Goal: Task Accomplishment & Management: Use online tool/utility

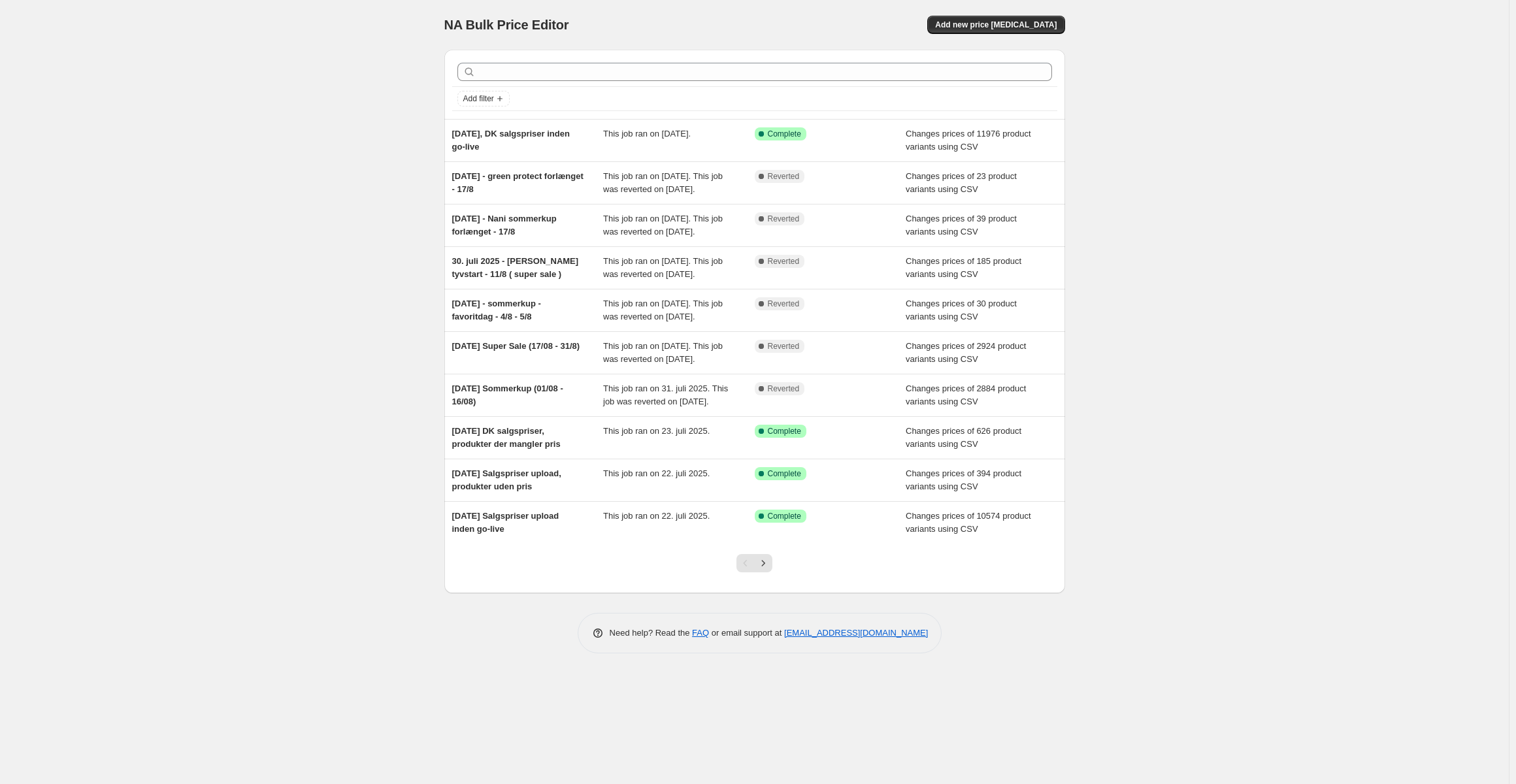
click at [1030, 9] on div "NA Bulk Price Editor. This page is ready NA Bulk Price Editor Add new price [ME…" at bounding box center [754, 24] width 621 height 50
click at [1022, 22] on span "Add new price [MEDICAL_DATA]" at bounding box center [995, 24] width 122 height 10
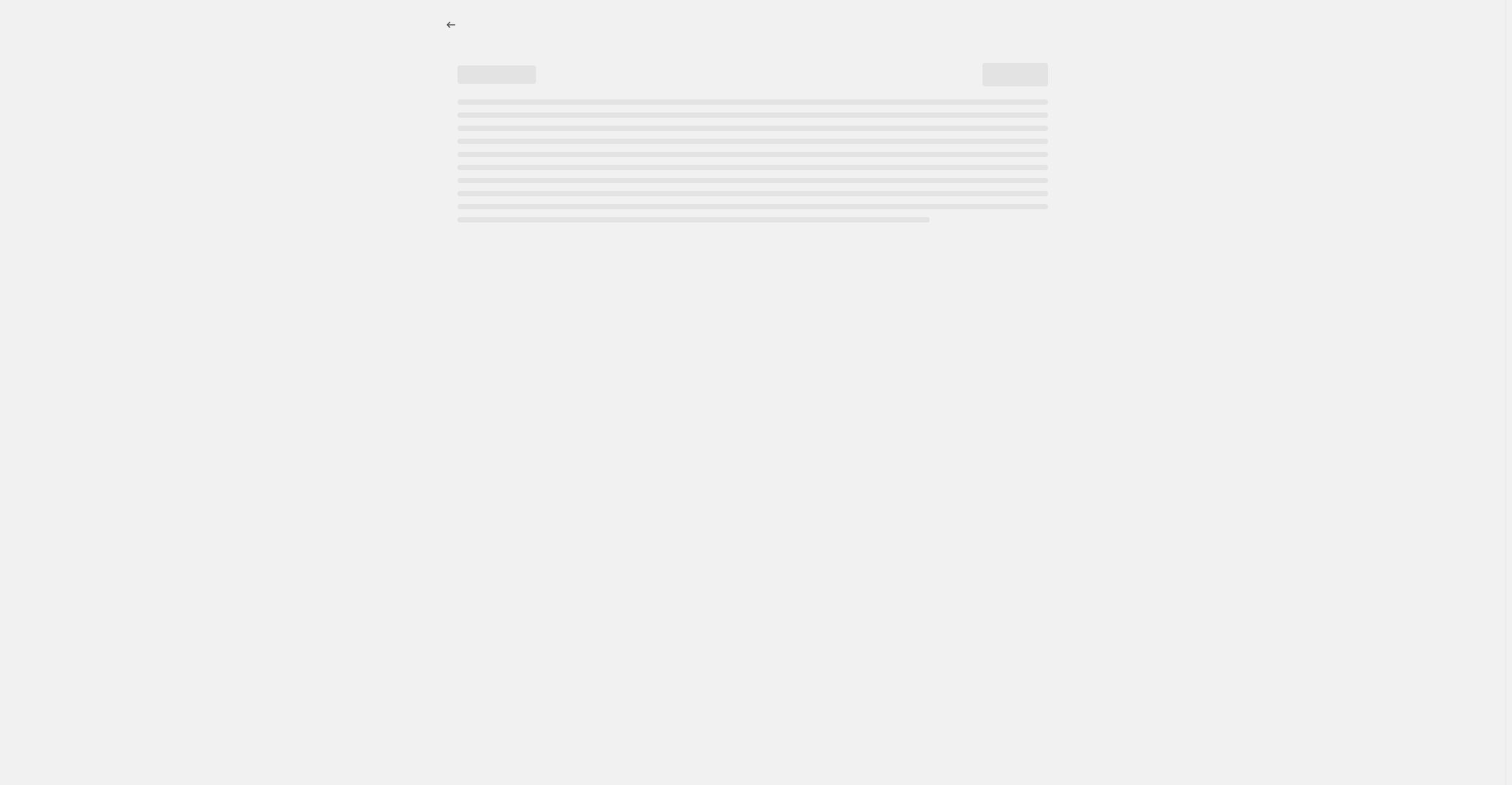
select select "percentage"
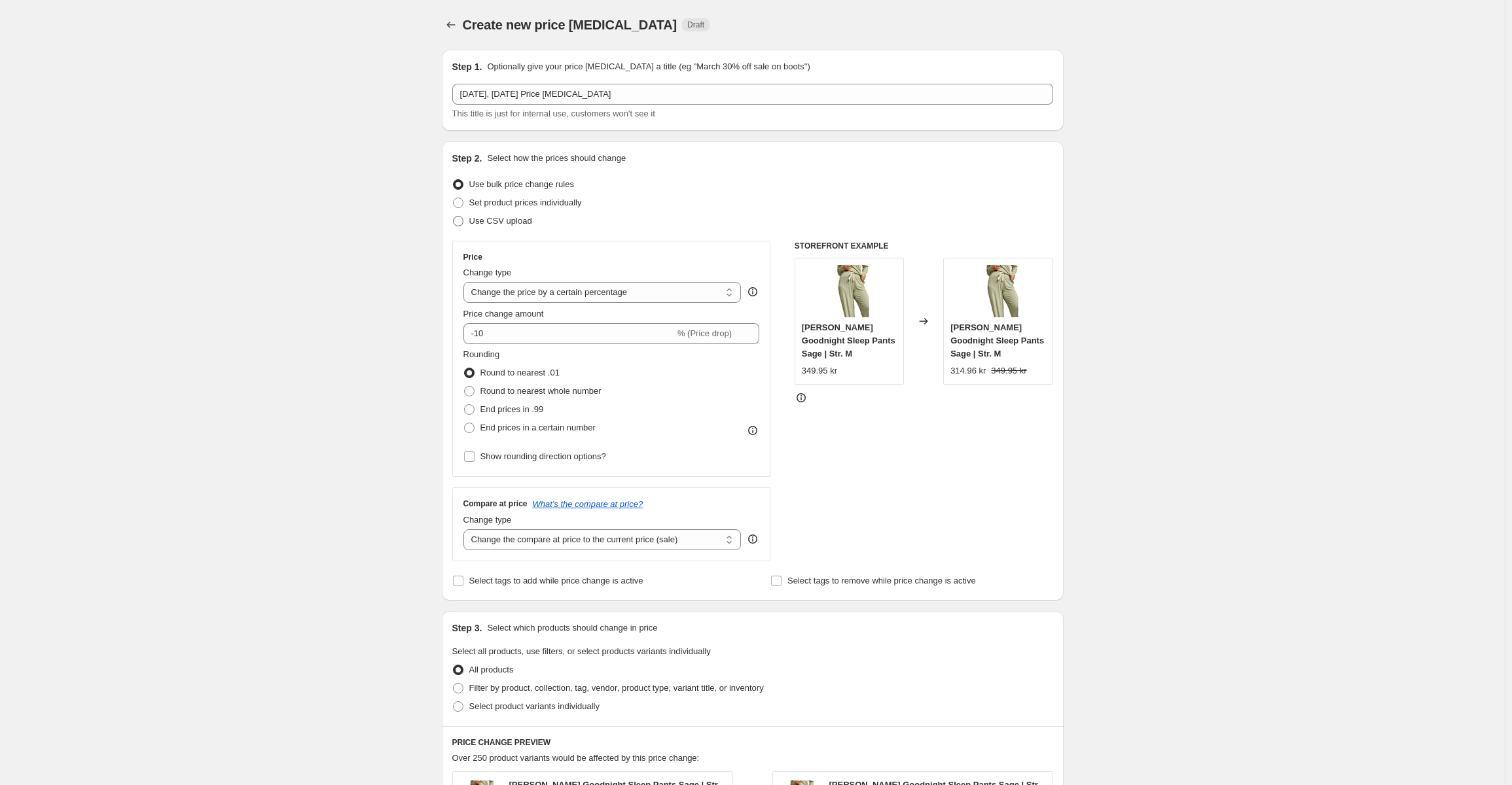
click at [499, 223] on span "Use CSV upload" at bounding box center [500, 221] width 63 height 9
click at [453, 216] on input "Use CSV upload" at bounding box center [453, 216] width 1 height 1
radio input "true"
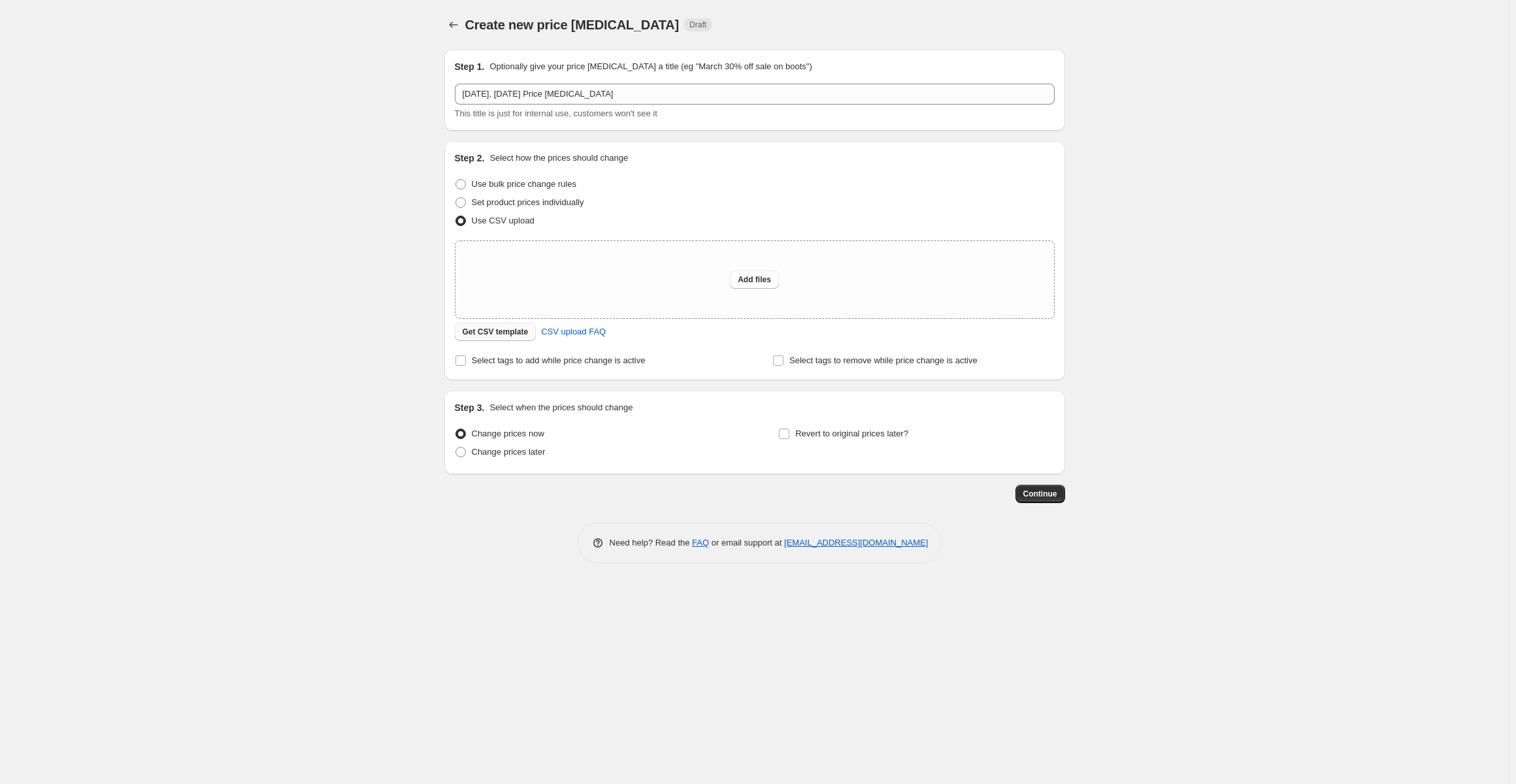
click at [496, 335] on span "Get CSV template" at bounding box center [495, 332] width 66 height 10
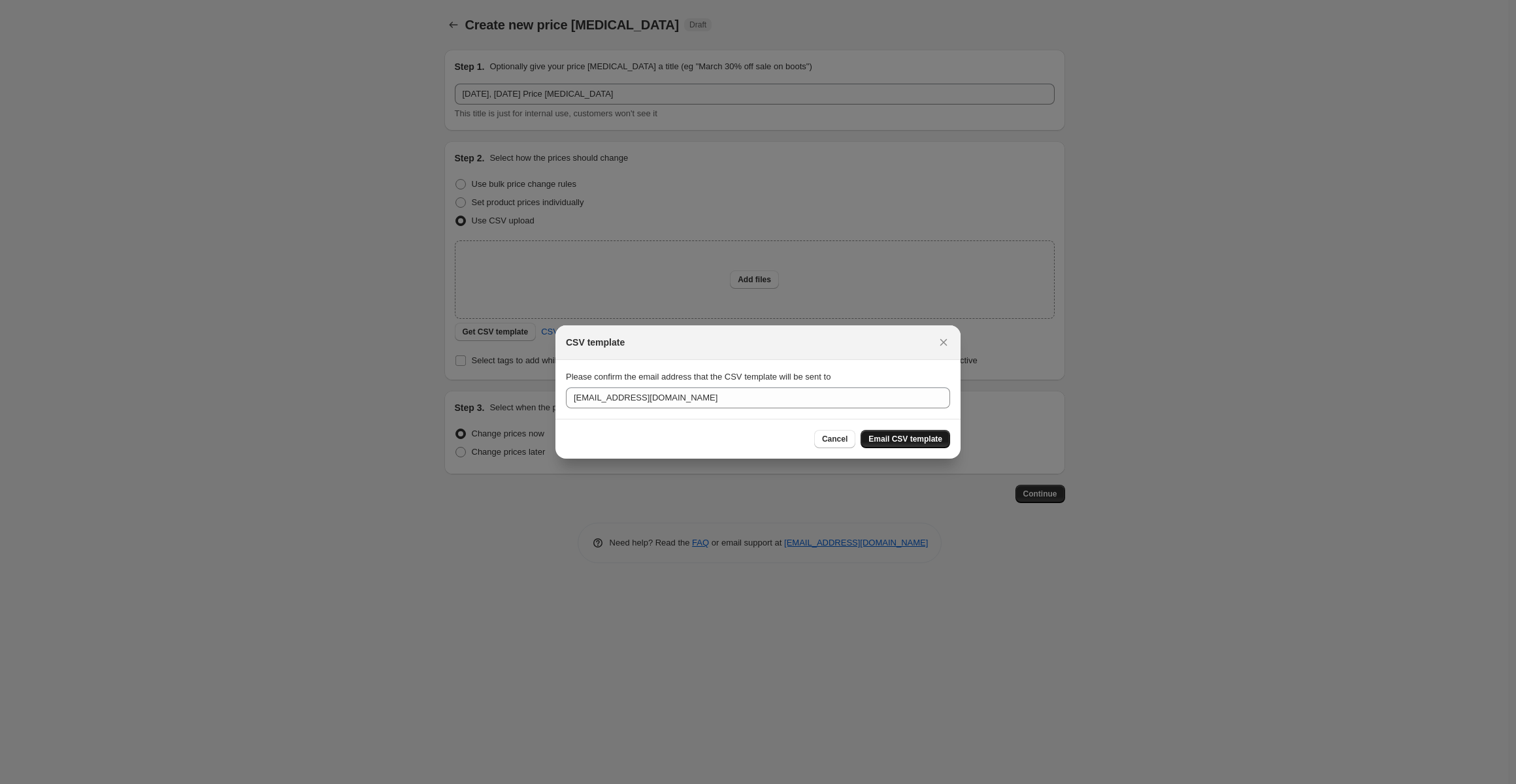
click at [894, 437] on span "Email CSV template" at bounding box center [905, 438] width 74 height 10
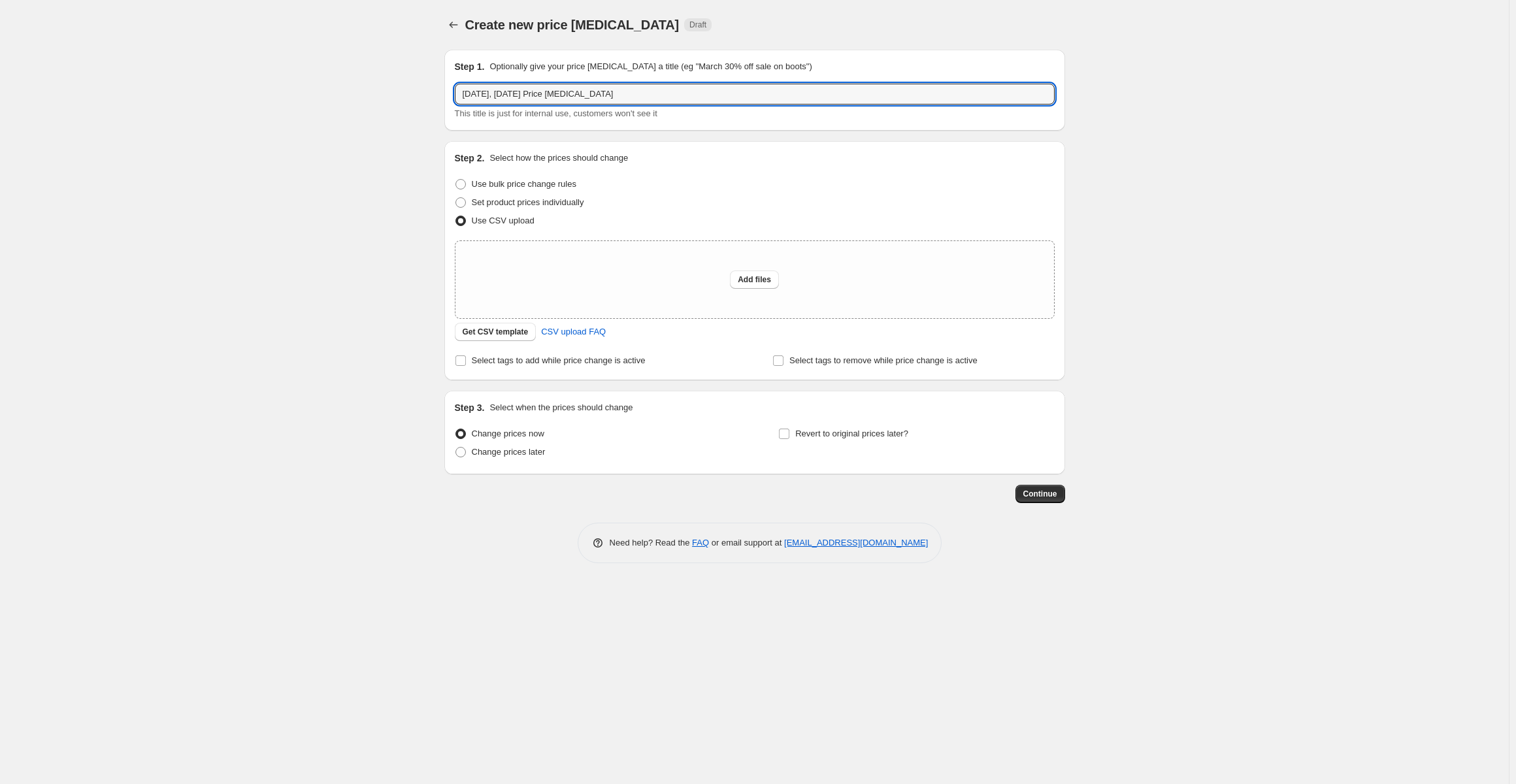
drag, startPoint x: 511, startPoint y: 93, endPoint x: 742, endPoint y: 132, distance: 234.3
click at [742, 132] on div "Step 1. Optionally give your price change job a title (eg "March 30% off sale o…" at bounding box center [749, 271] width 631 height 463
type input "23. sep. 2025 September Spot"
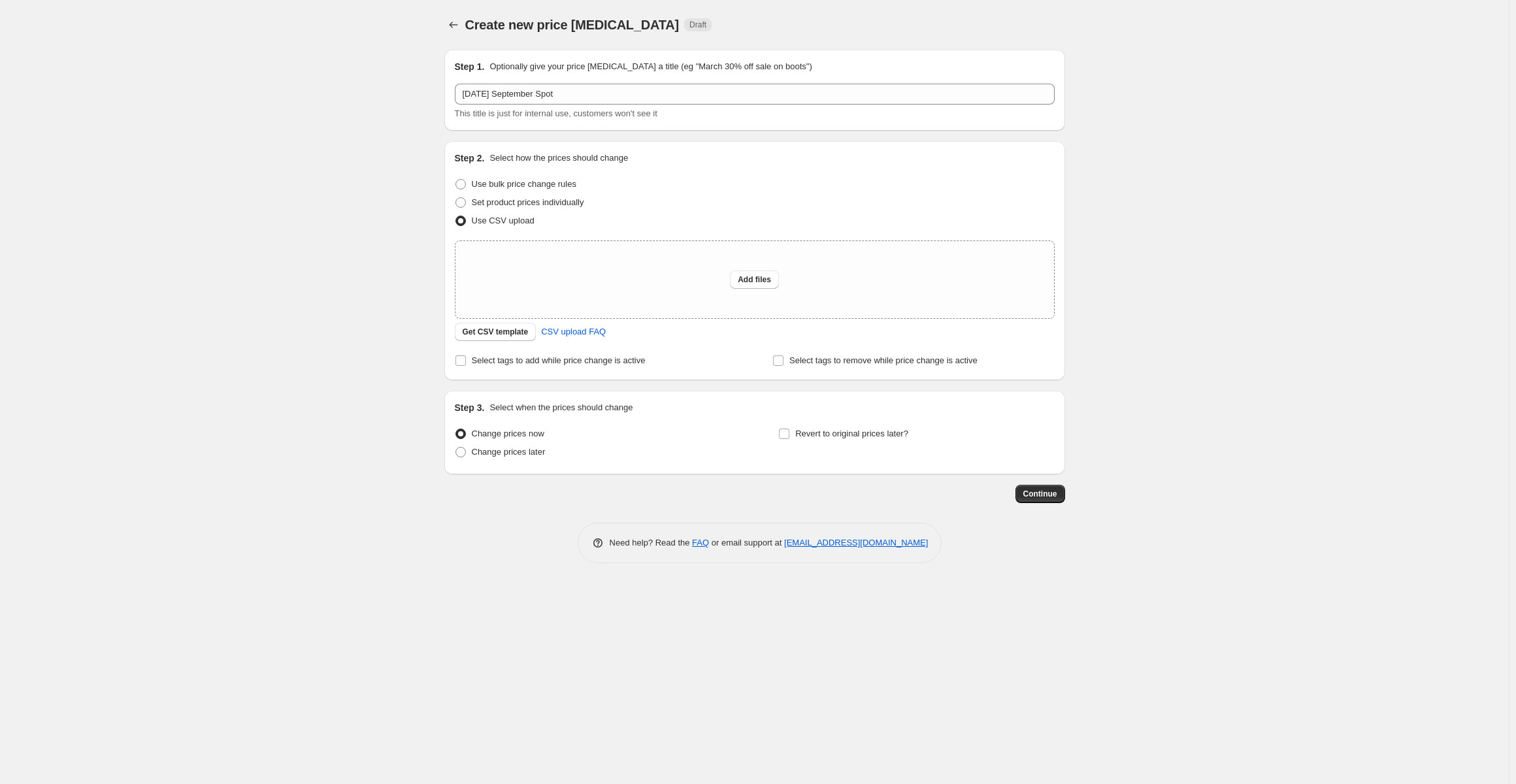
click at [324, 240] on div "Create new price change job. This page is ready Create new price change job Dra…" at bounding box center [754, 392] width 1509 height 784
click at [496, 331] on span "Get CSV template" at bounding box center [495, 332] width 66 height 10
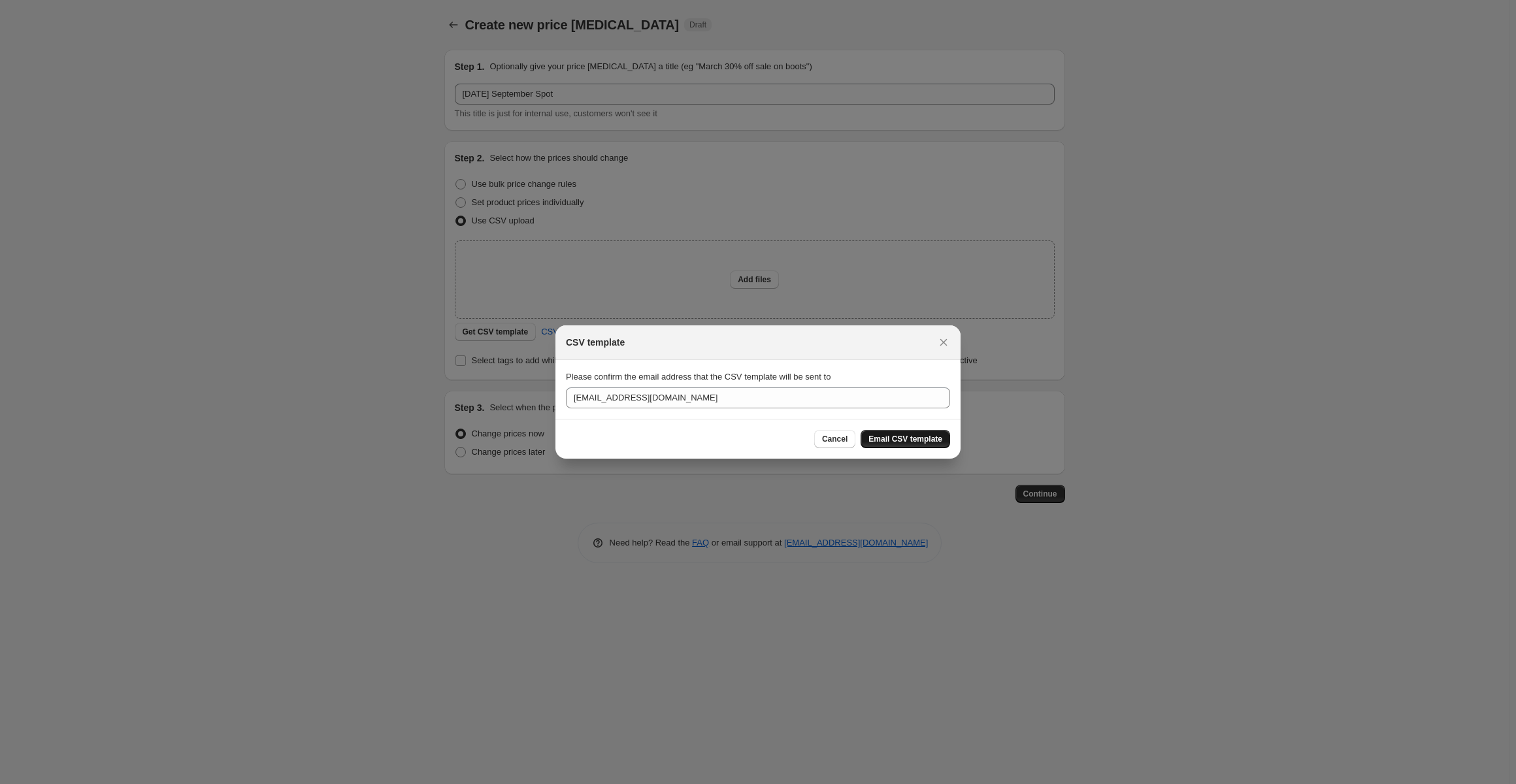
click at [960, 783] on div "CSV template Please confirm the email address that the CSV template will be sen…" at bounding box center [758, 784] width 1516 height 0
click at [935, 440] on span "Email CSV template" at bounding box center [905, 438] width 74 height 10
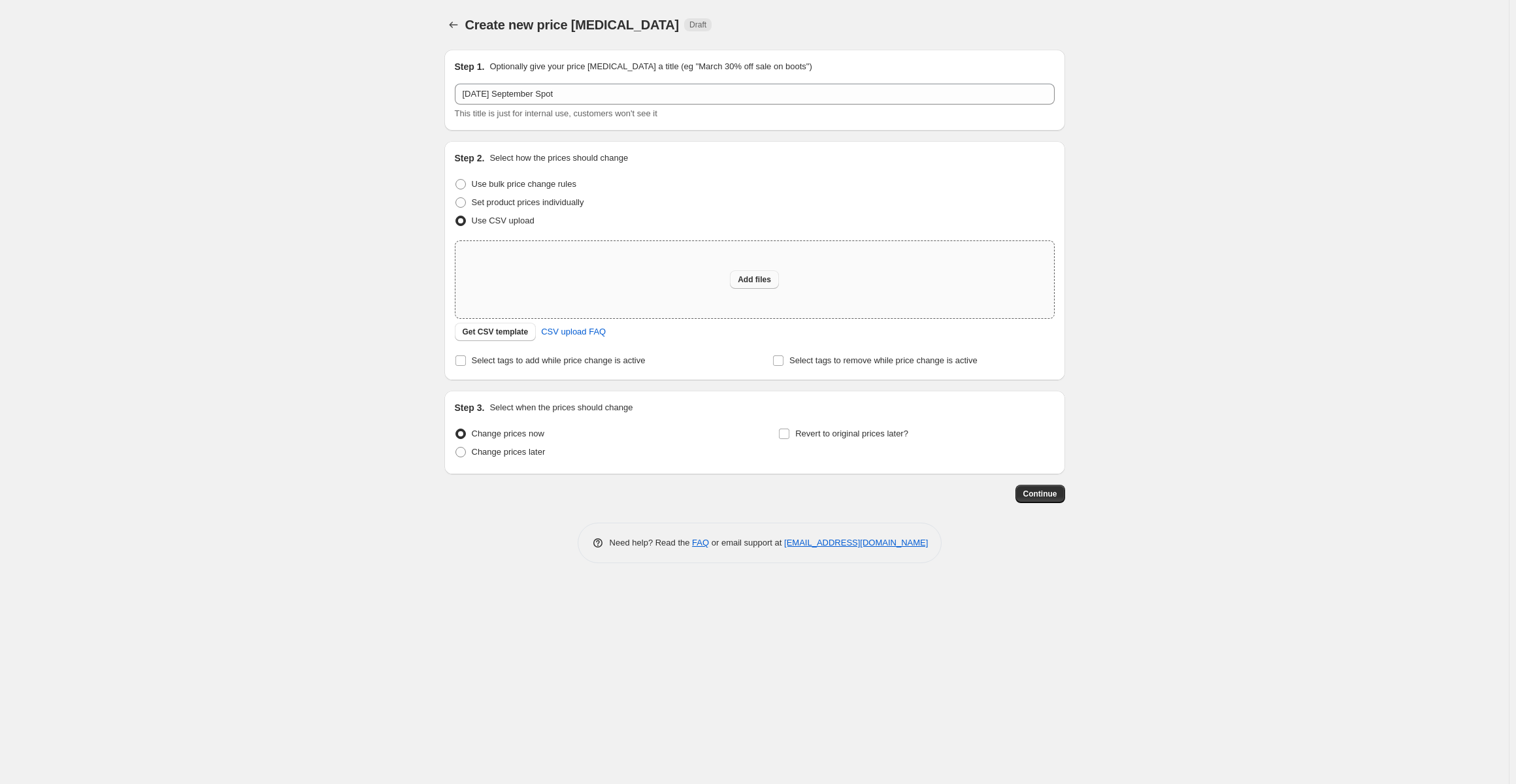
click at [760, 280] on span "Add files" at bounding box center [754, 279] width 34 height 10
click at [0, 187] on div "Create new price change job. This page is ready Create new price change job Dra…" at bounding box center [754, 392] width 1509 height 784
click at [732, 280] on button "Add files" at bounding box center [754, 279] width 49 height 19
type input "C:\fakepath\Danmark spot upload shopify.csv"
click at [749, 290] on div "Add files" at bounding box center [754, 279] width 598 height 77
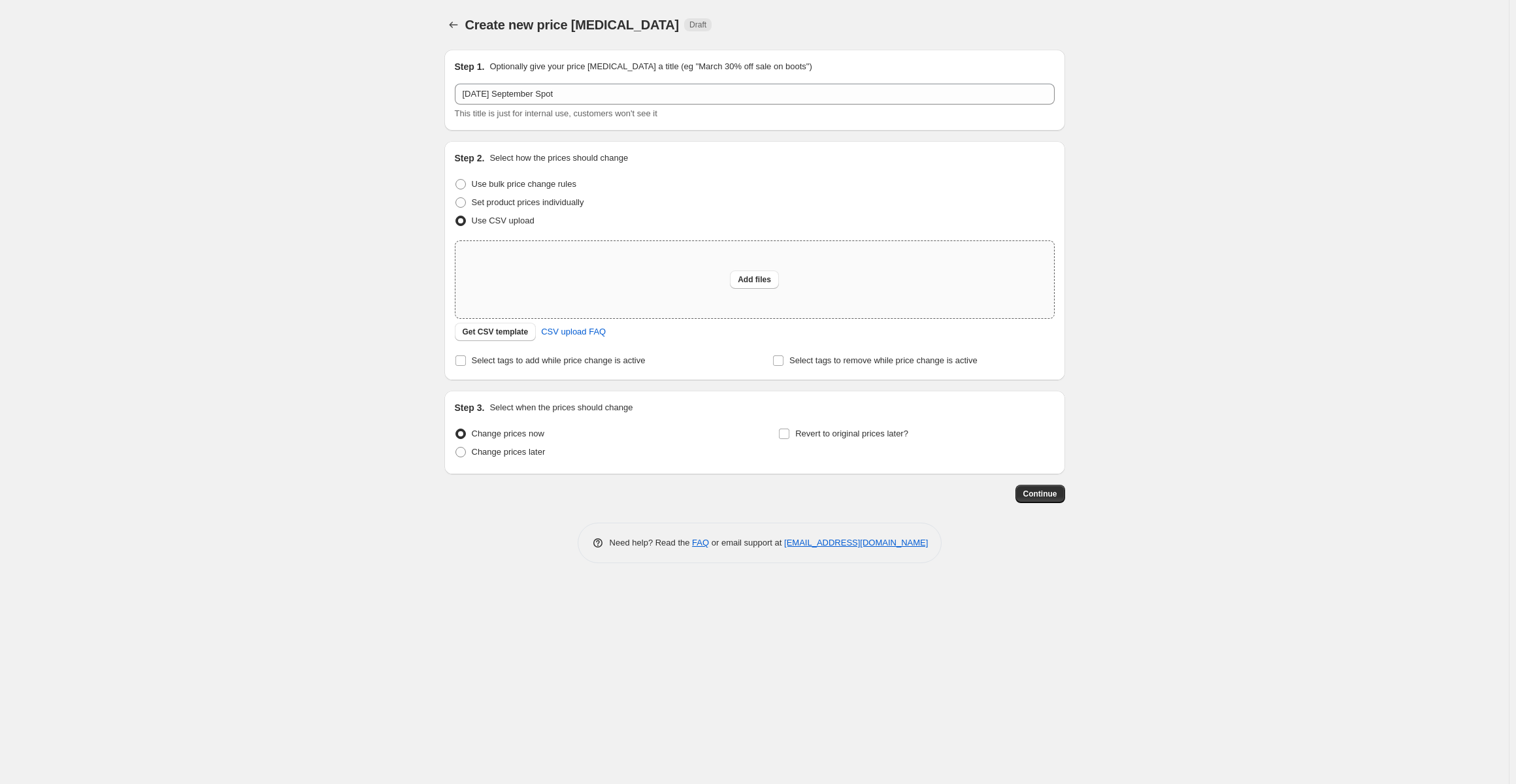
type input "C:\fakepath\Danmark spot upload shopify.csv"
click at [756, 278] on span "Add files" at bounding box center [754, 279] width 34 height 10
type input "C:\fakepath\Danmark spot upload shopify 3.csv"
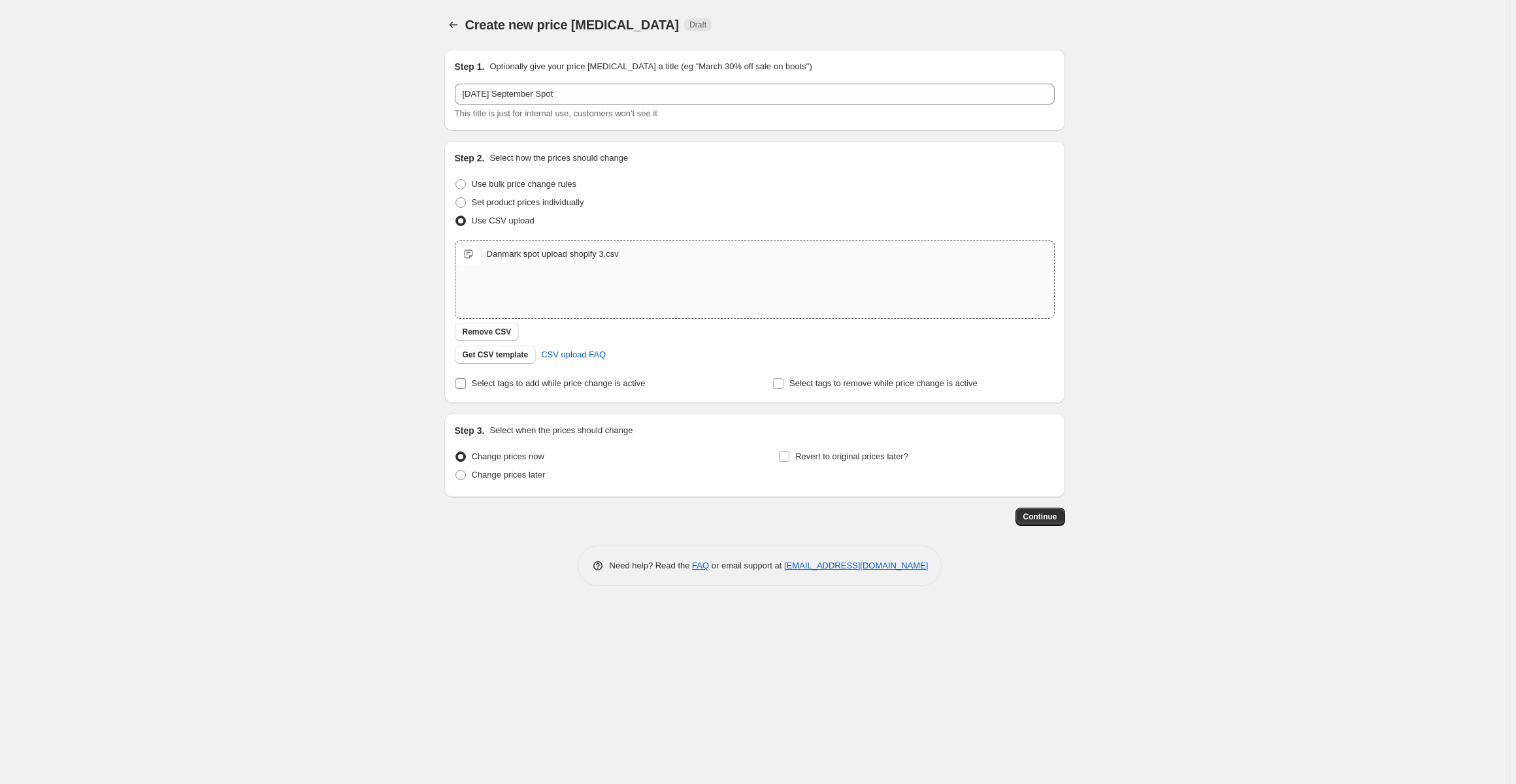
click at [546, 390] on label "Select tags to add while price change is active" at bounding box center [551, 384] width 191 height 19
click at [465, 389] on input "Select tags to add while price change is active" at bounding box center [460, 383] width 10 height 10
checkbox input "true"
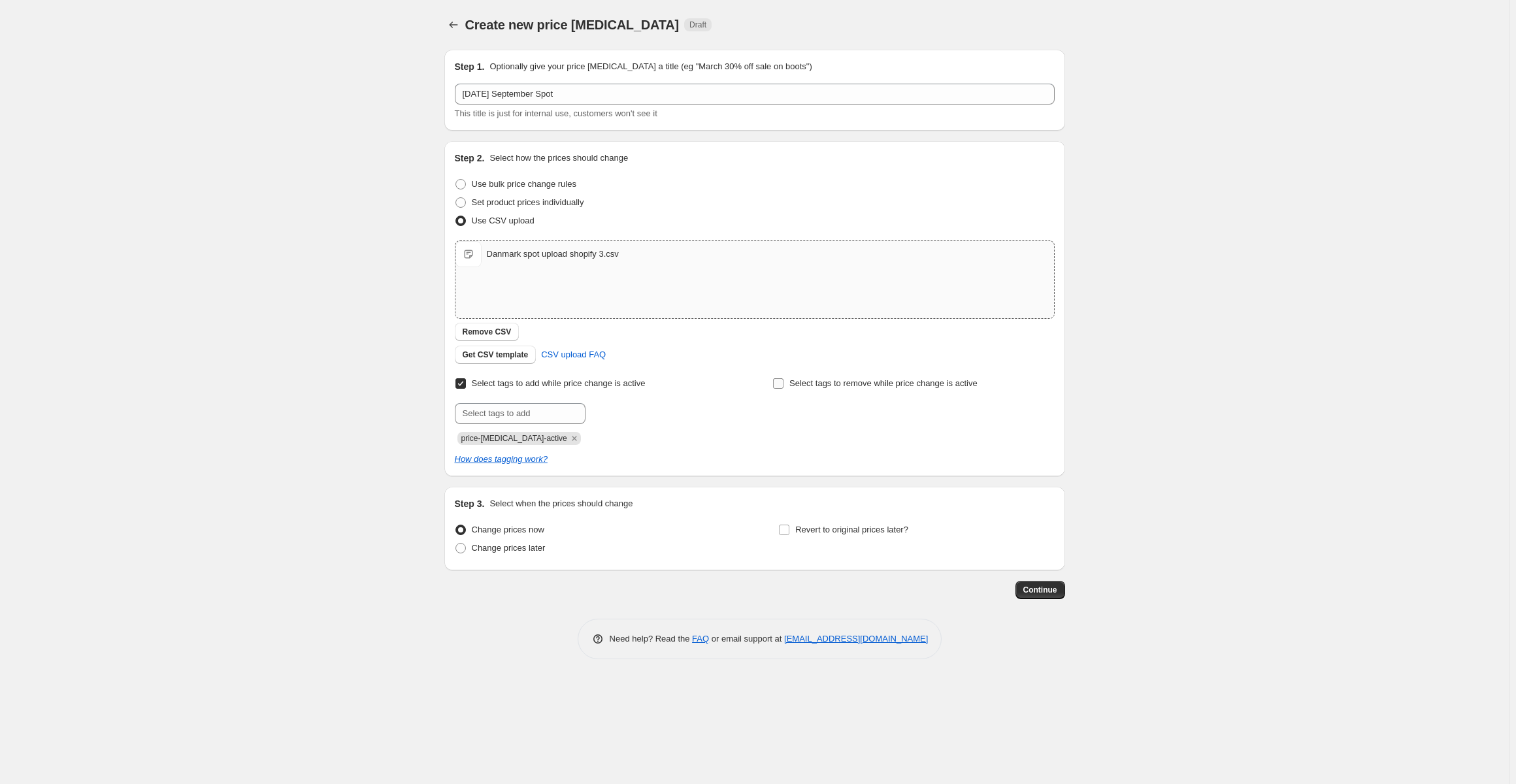
click at [874, 381] on span "Select tags to remove while price change is active" at bounding box center [882, 383] width 188 height 9
click at [783, 381] on input "Select tags to remove while price change is active" at bounding box center [778, 383] width 10 height 10
checkbox input "true"
click at [830, 409] on input "text" at bounding box center [837, 413] width 131 height 21
click at [852, 411] on input "fast-lav-pris" at bounding box center [837, 413] width 131 height 21
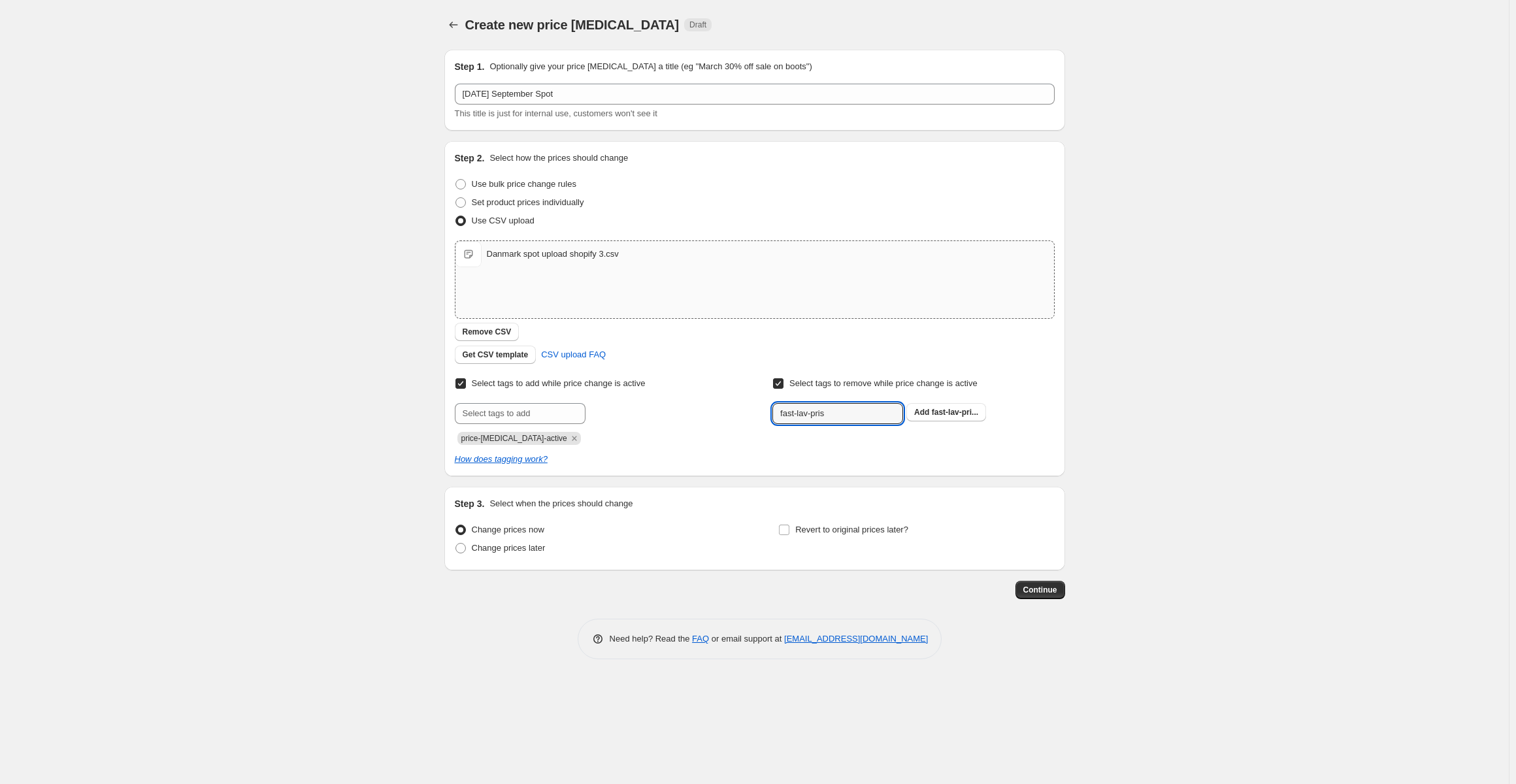
paste input "PIM_staerkpris-dk"
type input "PIM_staerkpris-dk"
click at [959, 415] on span "PIM_staerkpr..." at bounding box center [959, 412] width 55 height 9
click at [1154, 456] on div "Create new price change job. This page is ready Create new price change job Dra…" at bounding box center [754, 392] width 1509 height 784
click at [854, 528] on span "Revert to original prices later?" at bounding box center [851, 529] width 113 height 9
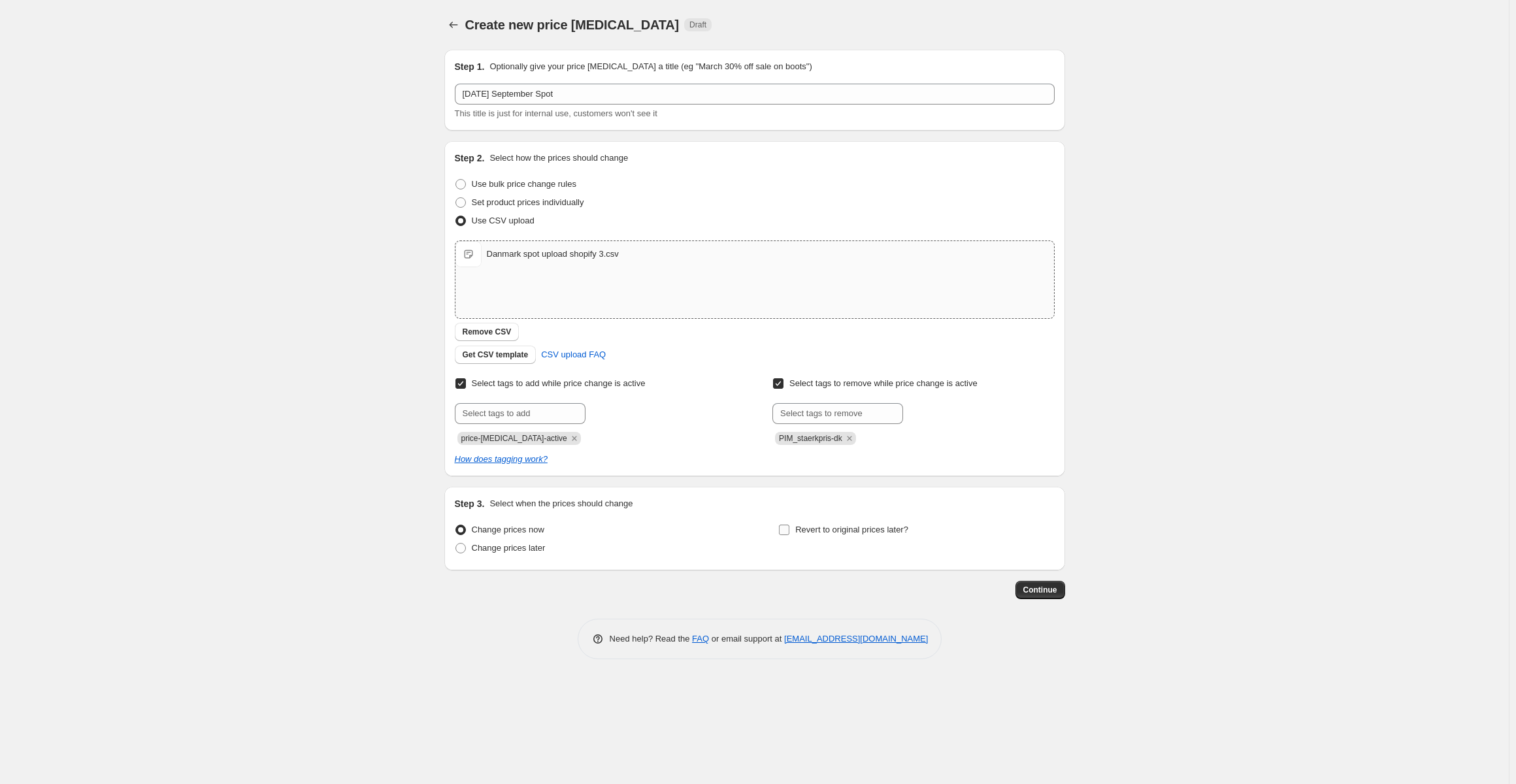
click at [789, 528] on input "Revert to original prices later?" at bounding box center [783, 529] width 10 height 10
checkbox input "true"
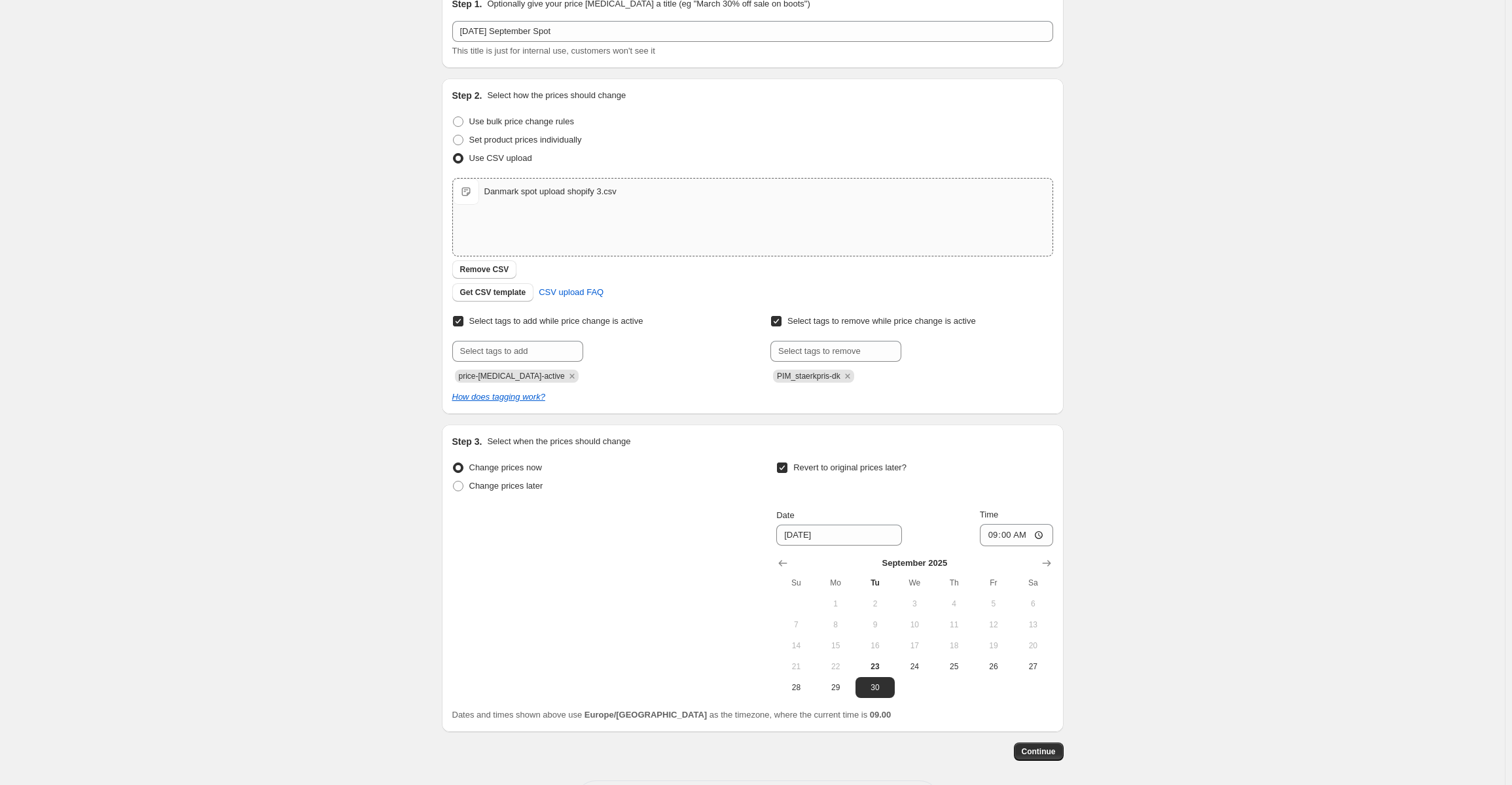
scroll to position [119, 0]
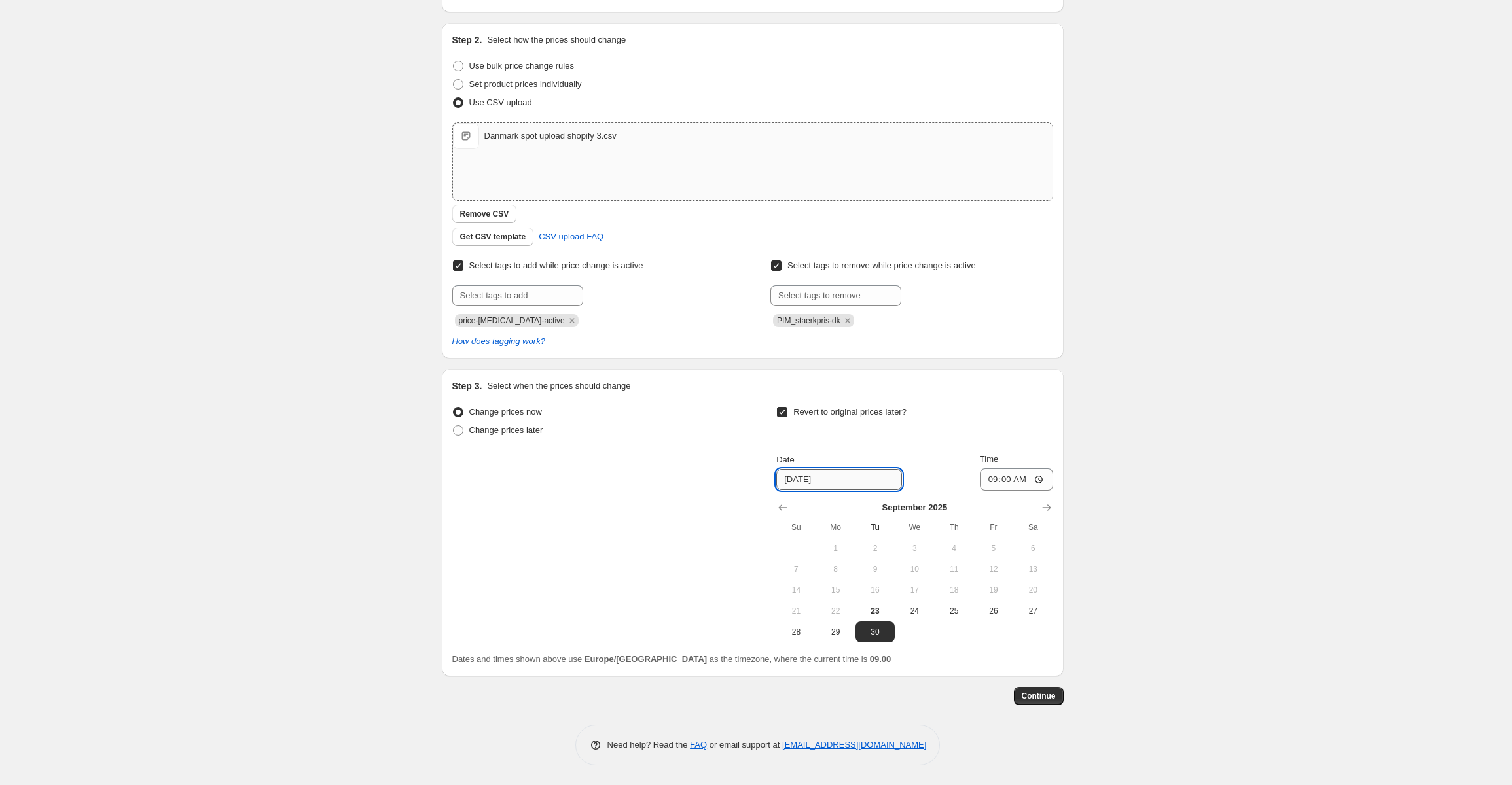
click at [805, 480] on input "9/30/2025" at bounding box center [839, 479] width 125 height 21
type input "9/28/2025"
click at [1022, 486] on input "09:00" at bounding box center [1016, 479] width 73 height 22
type input "23:59"
click at [1288, 466] on div "Create new price change job. This page is ready Create new price change job Dra…" at bounding box center [752, 332] width 1505 height 903
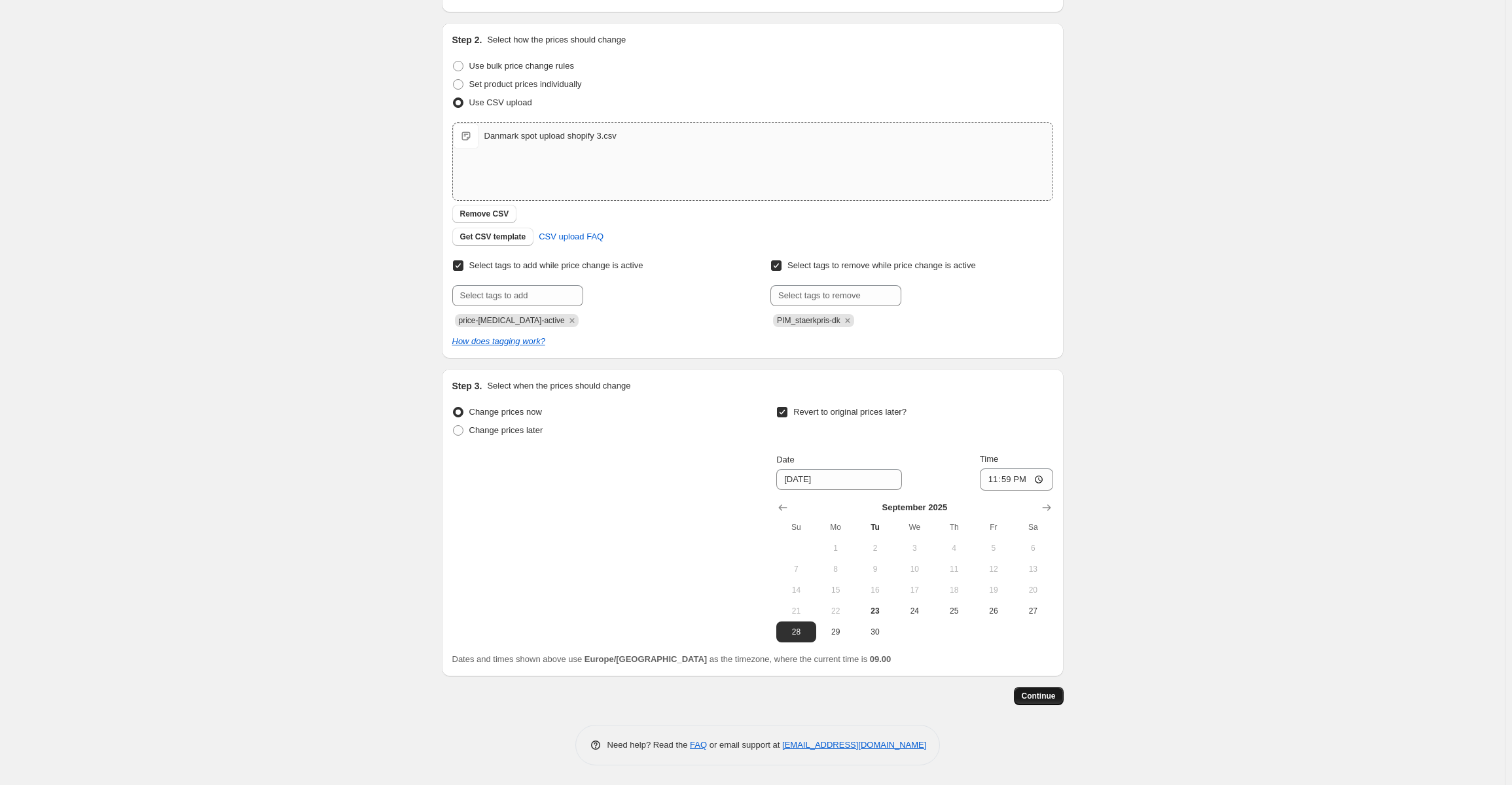
click at [1045, 694] on span "Continue" at bounding box center [1038, 695] width 34 height 10
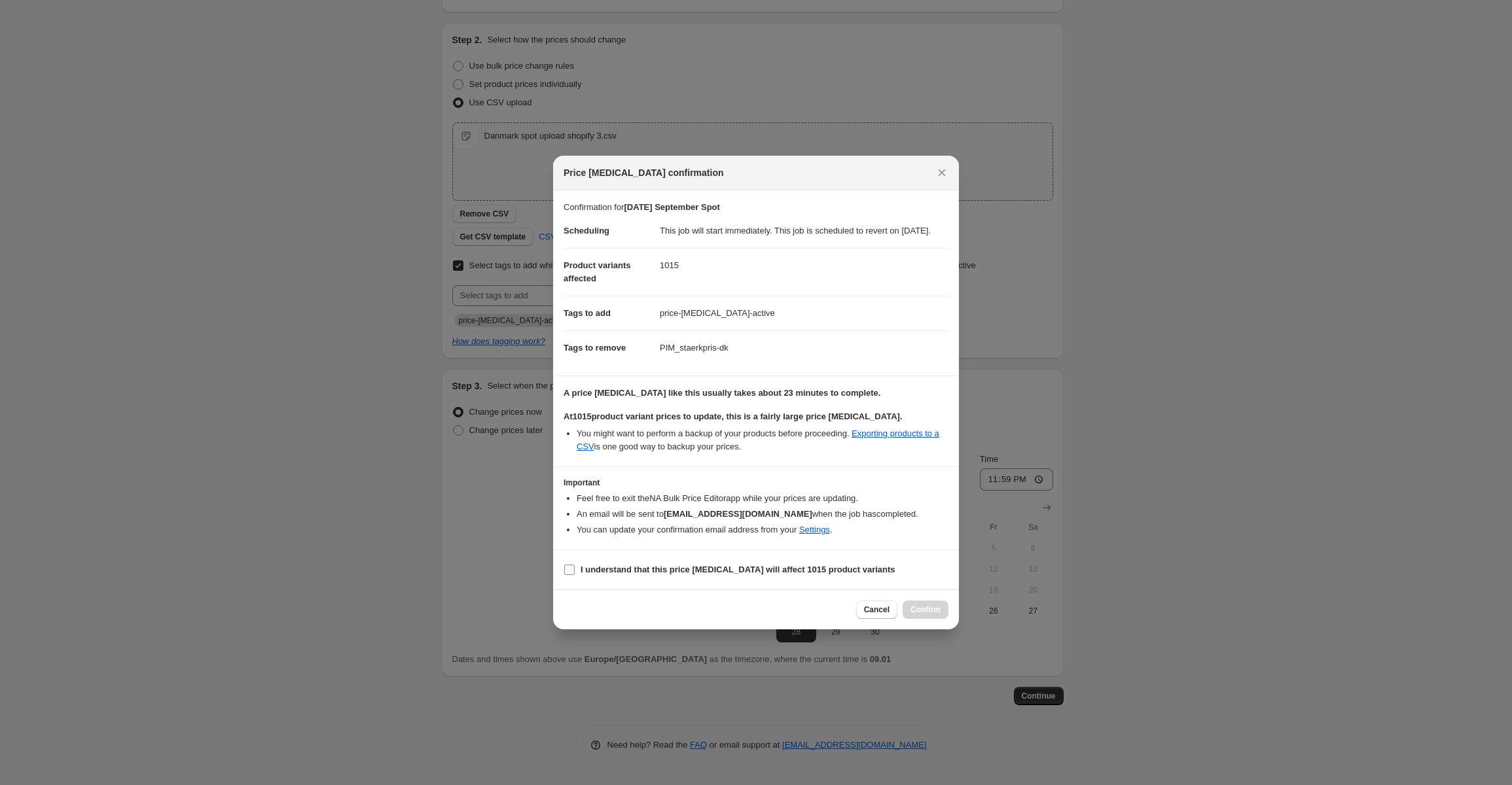
click at [607, 576] on span "I understand that this price change job will affect 1015 product variants" at bounding box center [738, 570] width 315 height 13
click at [575, 574] on input "I understand that this price change job will affect 1015 product variants" at bounding box center [569, 569] width 10 height 10
checkbox input "true"
click at [924, 615] on span "Confirm" at bounding box center [925, 609] width 30 height 10
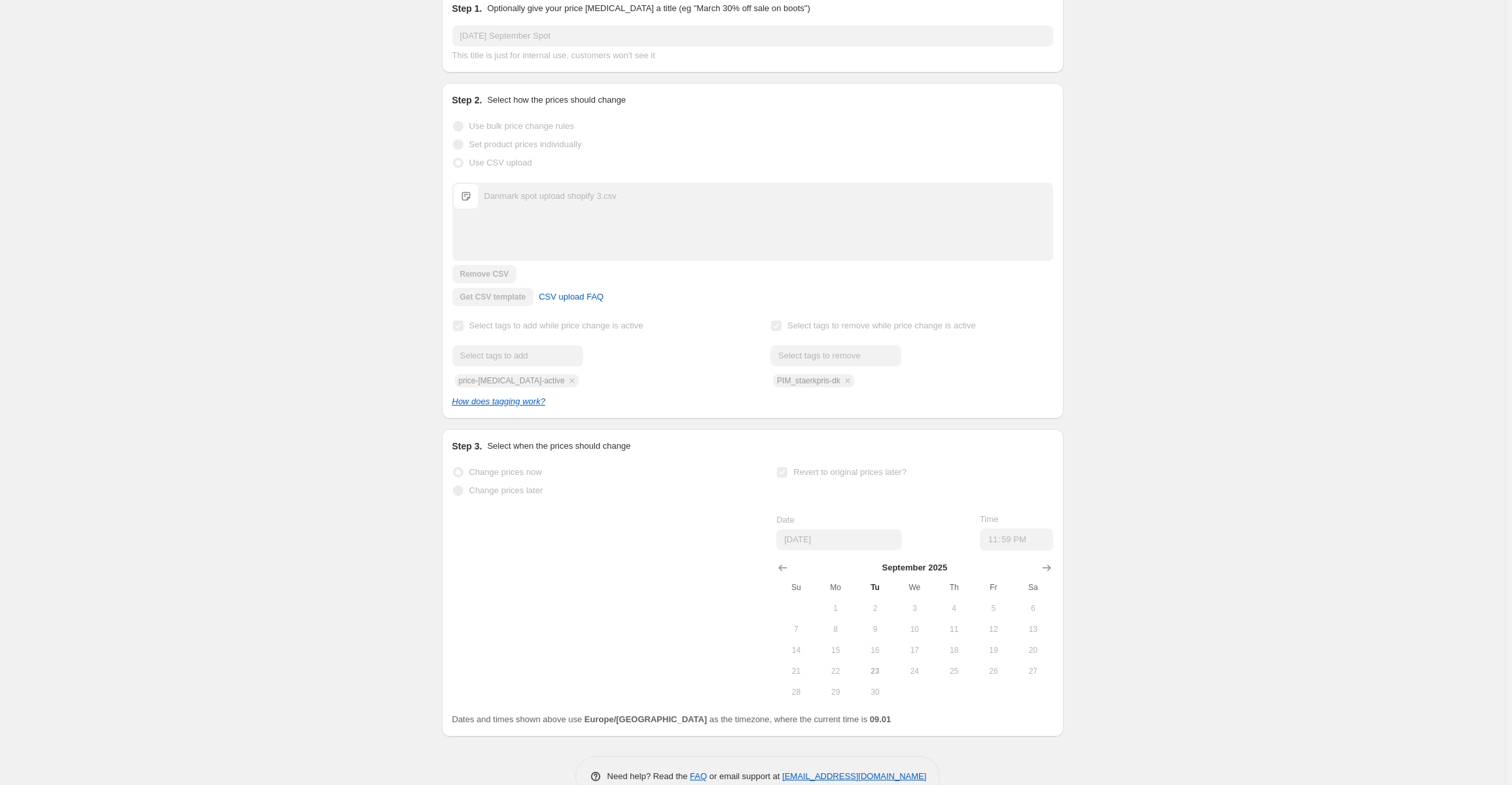
scroll to position [153, 0]
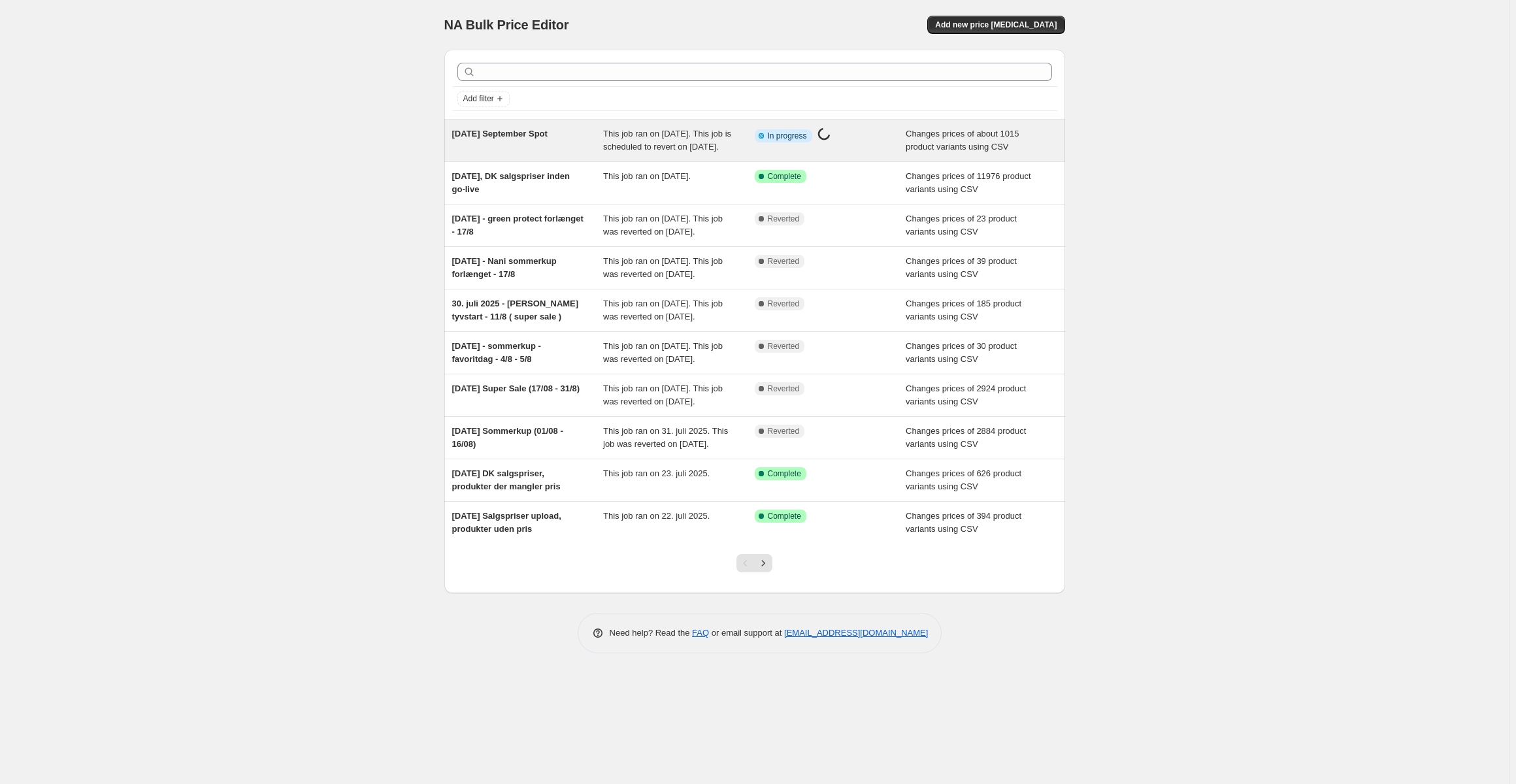
click at [636, 151] on span "This job ran on 23. september 2025. This job is scheduled to revert on 28. sept…" at bounding box center [666, 140] width 128 height 22
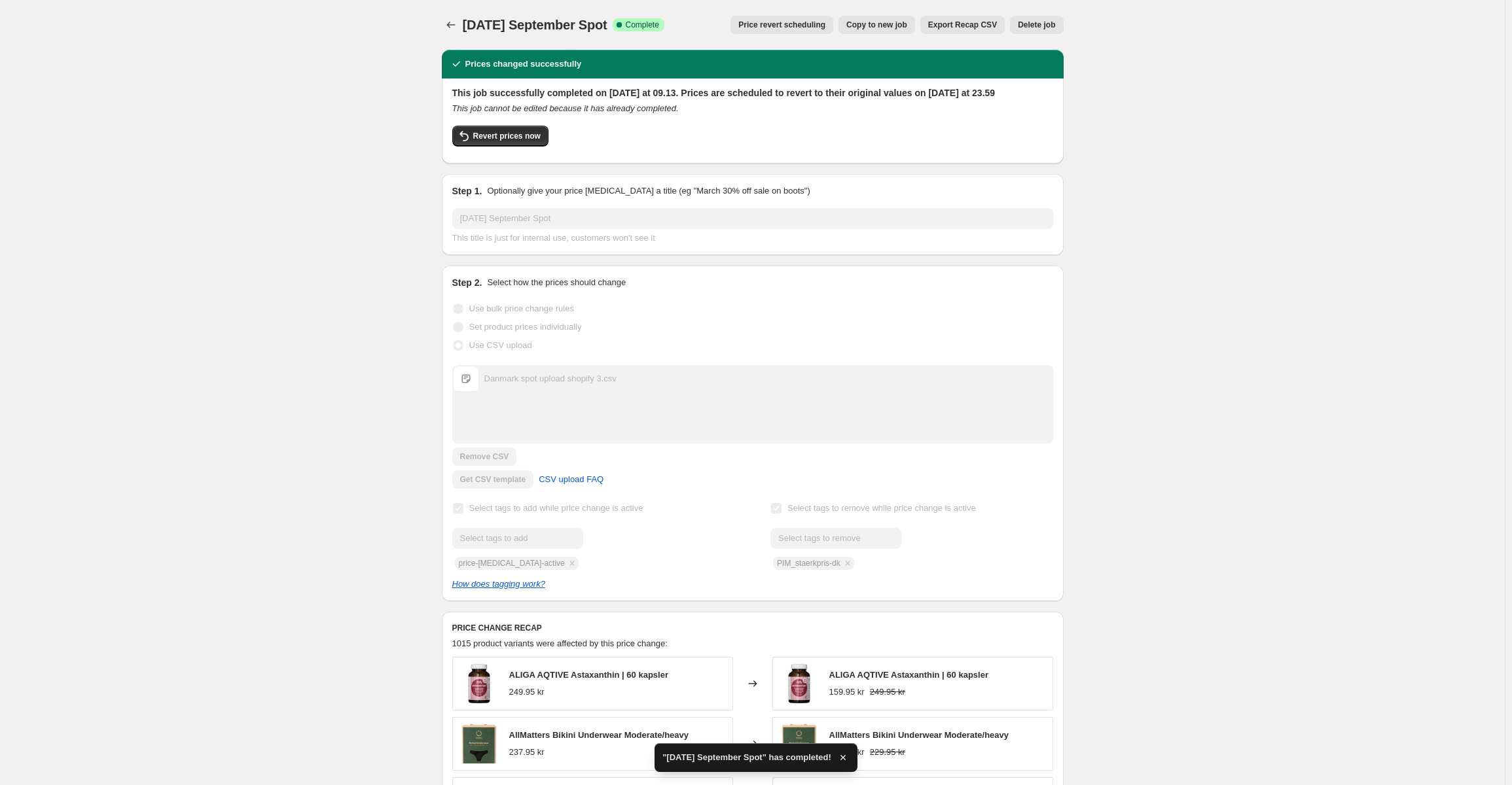
click at [957, 29] on span "Export Recap CSV" at bounding box center [962, 24] width 68 height 10
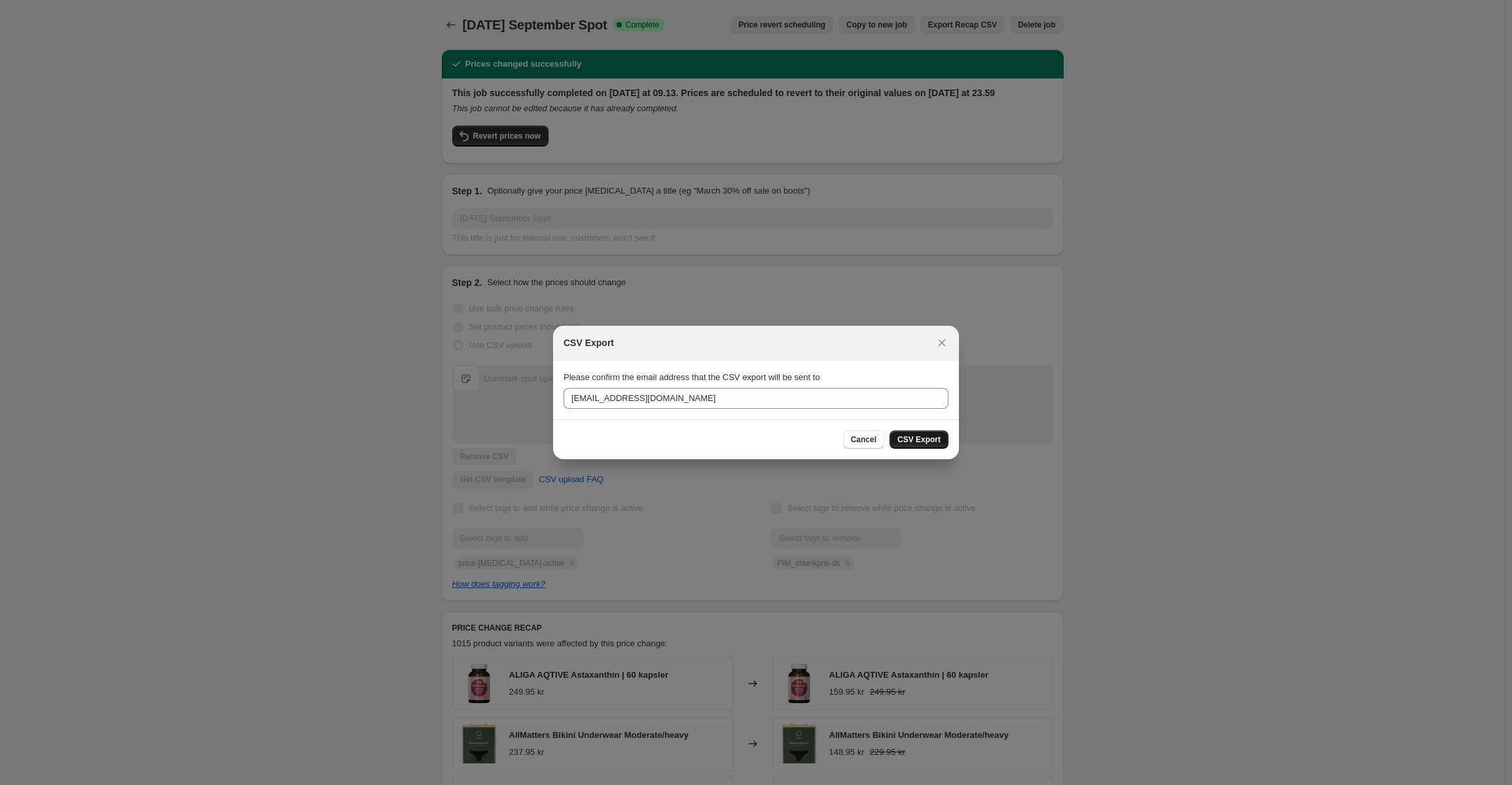
click at [915, 443] on span "CSV Export" at bounding box center [918, 439] width 43 height 10
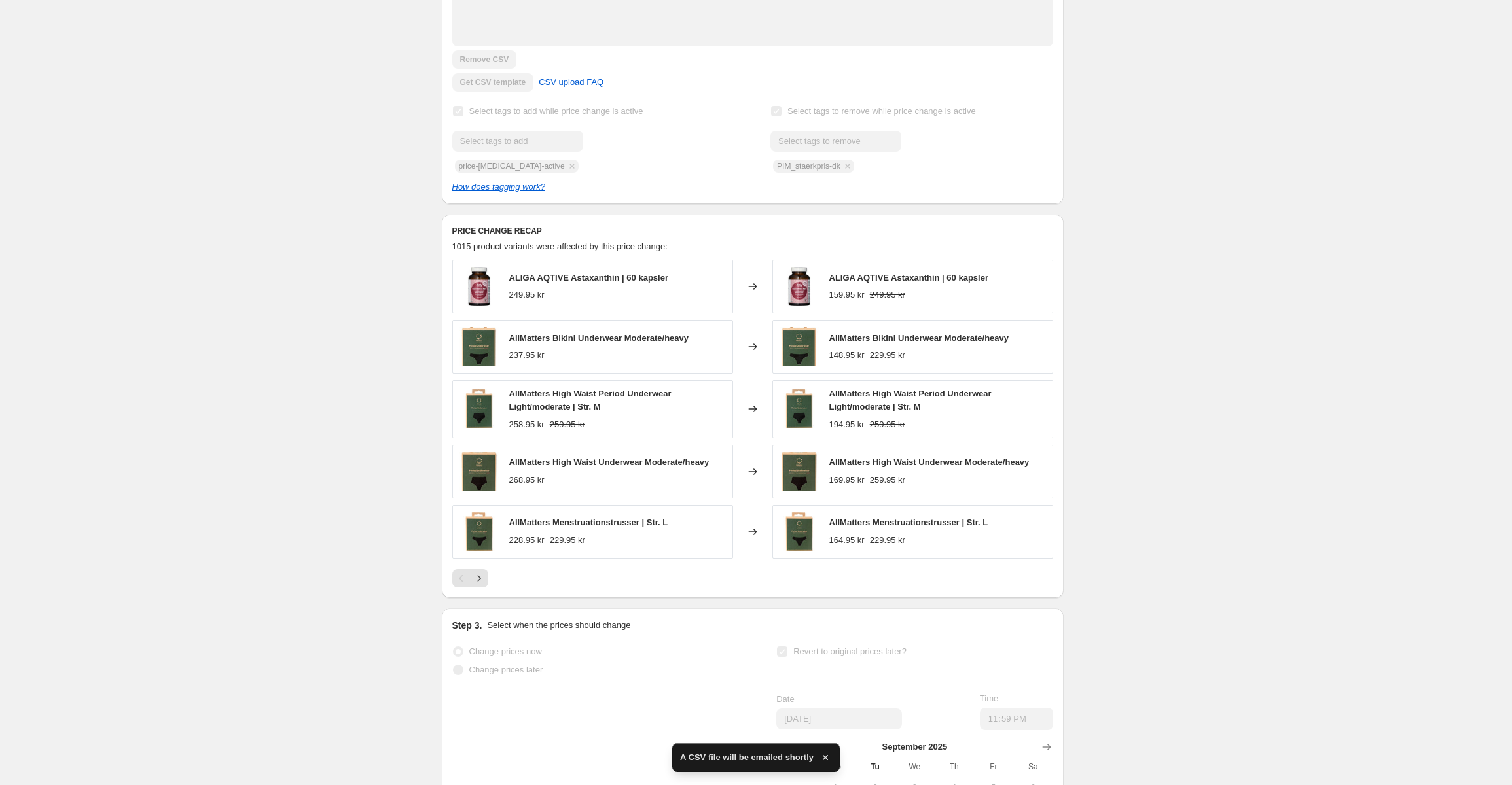
scroll to position [392, 0]
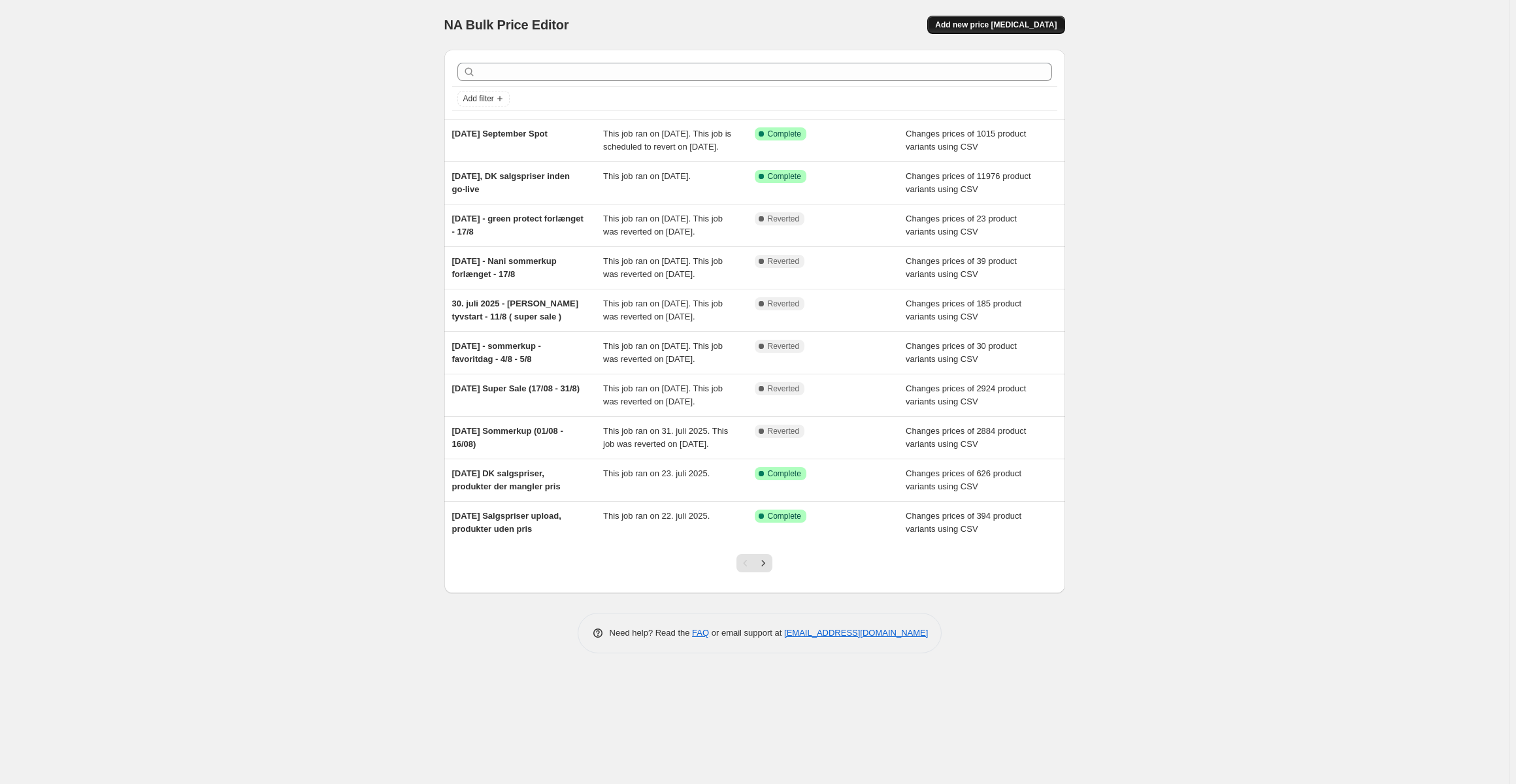
click at [1023, 16] on button "Add new price change job" at bounding box center [995, 25] width 137 height 19
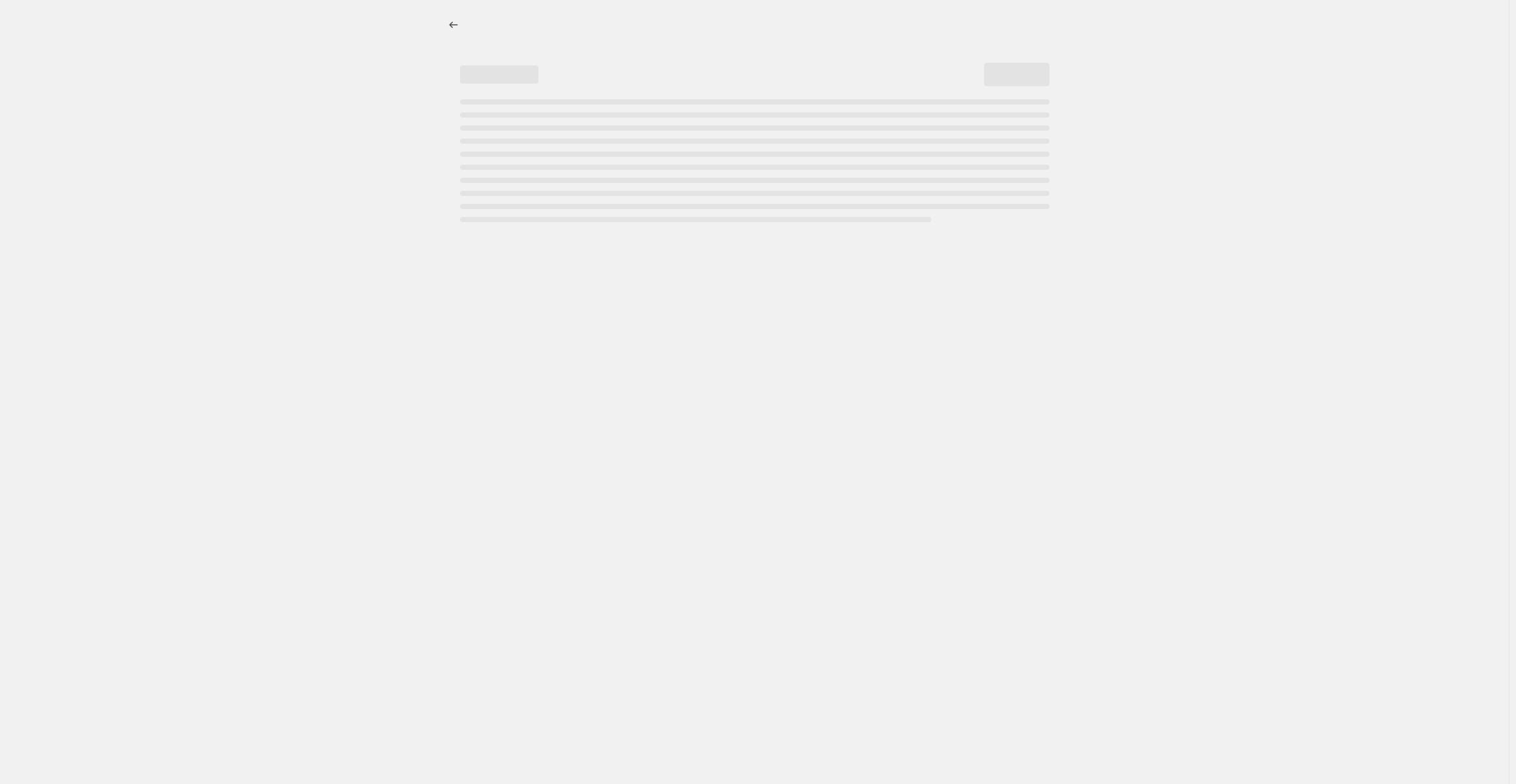
select select "percentage"
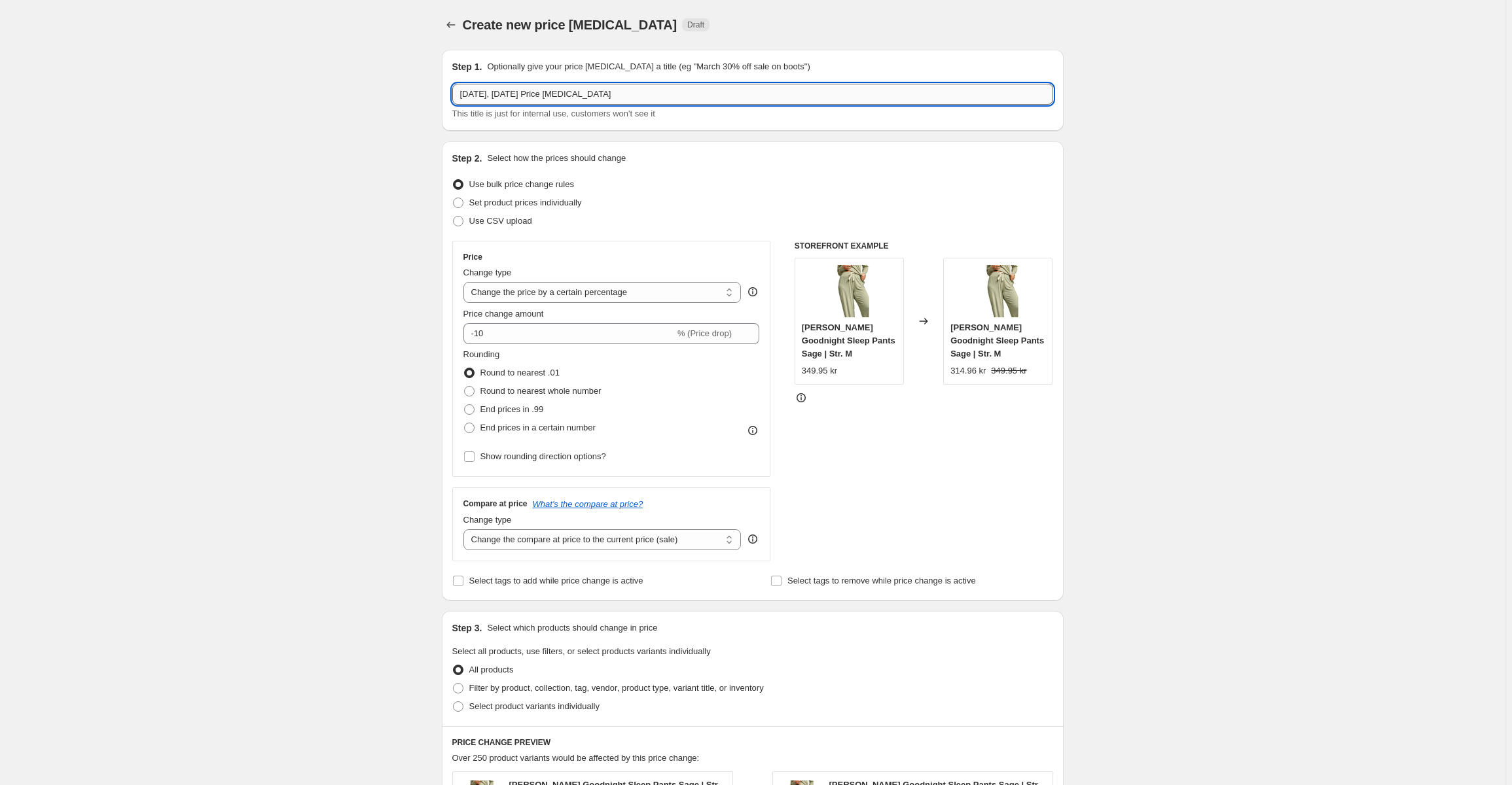
click at [516, 96] on input "23. sep. 2025, 08.27.26 Price change job" at bounding box center [753, 94] width 601 height 21
drag, startPoint x: 514, startPoint y: 94, endPoint x: 999, endPoint y: 100, distance: 485.0
click at [920, 100] on input "23. sep. 2025, 08.27.26 Price change job" at bounding box center [753, 94] width 601 height 21
type input "23. sep. 2025 Spot deals batch 2"
click at [304, 260] on div "Create new price change job. This page is ready Create new price change job Dra…" at bounding box center [752, 656] width 1505 height 1312
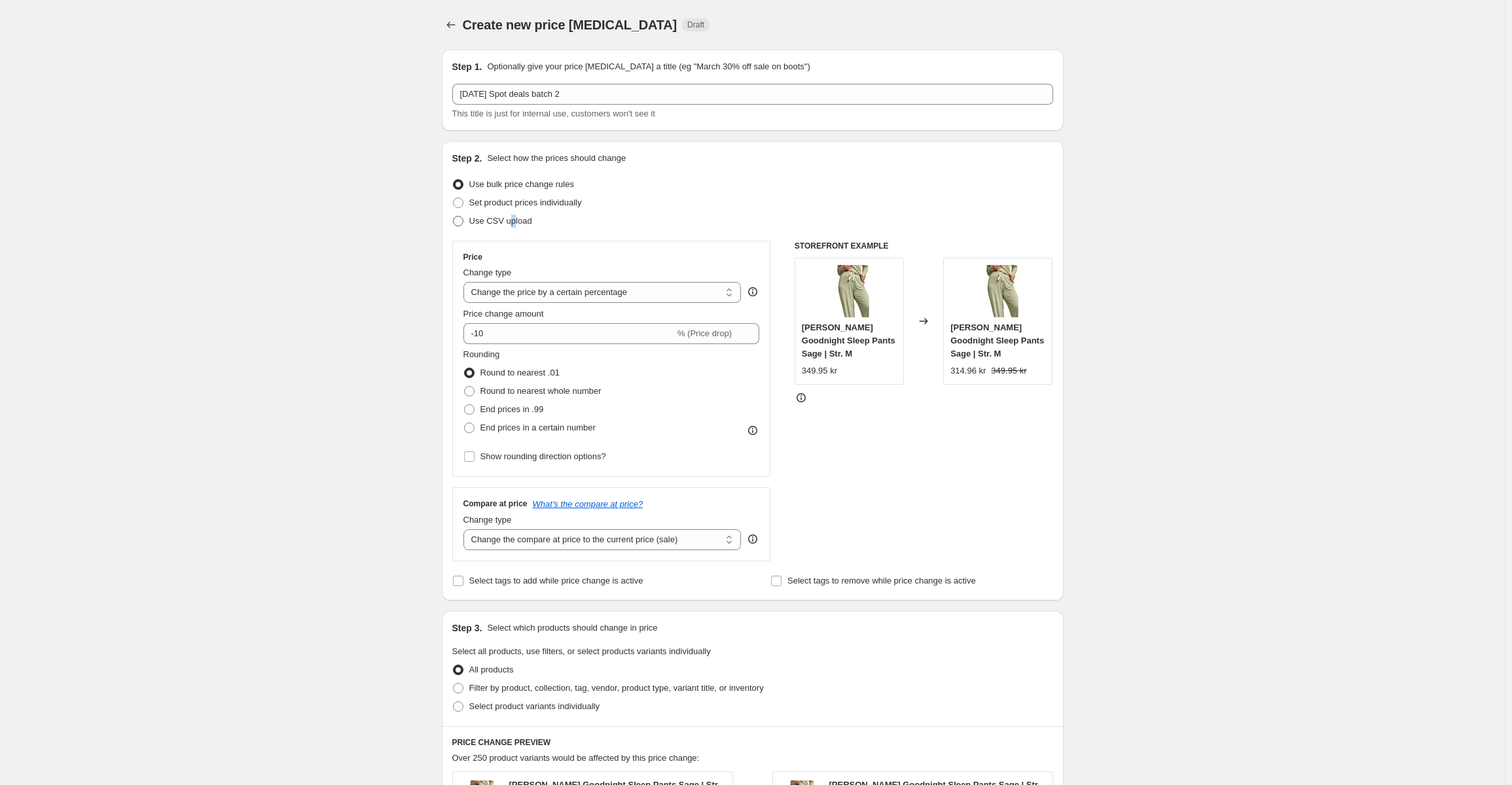
click at [513, 218] on span "Use CSV upload" at bounding box center [500, 221] width 63 height 9
click at [494, 227] on span "Use CSV upload" at bounding box center [500, 221] width 63 height 13
click at [453, 216] on input "Use CSV upload" at bounding box center [453, 216] width 1 height 1
radio input "true"
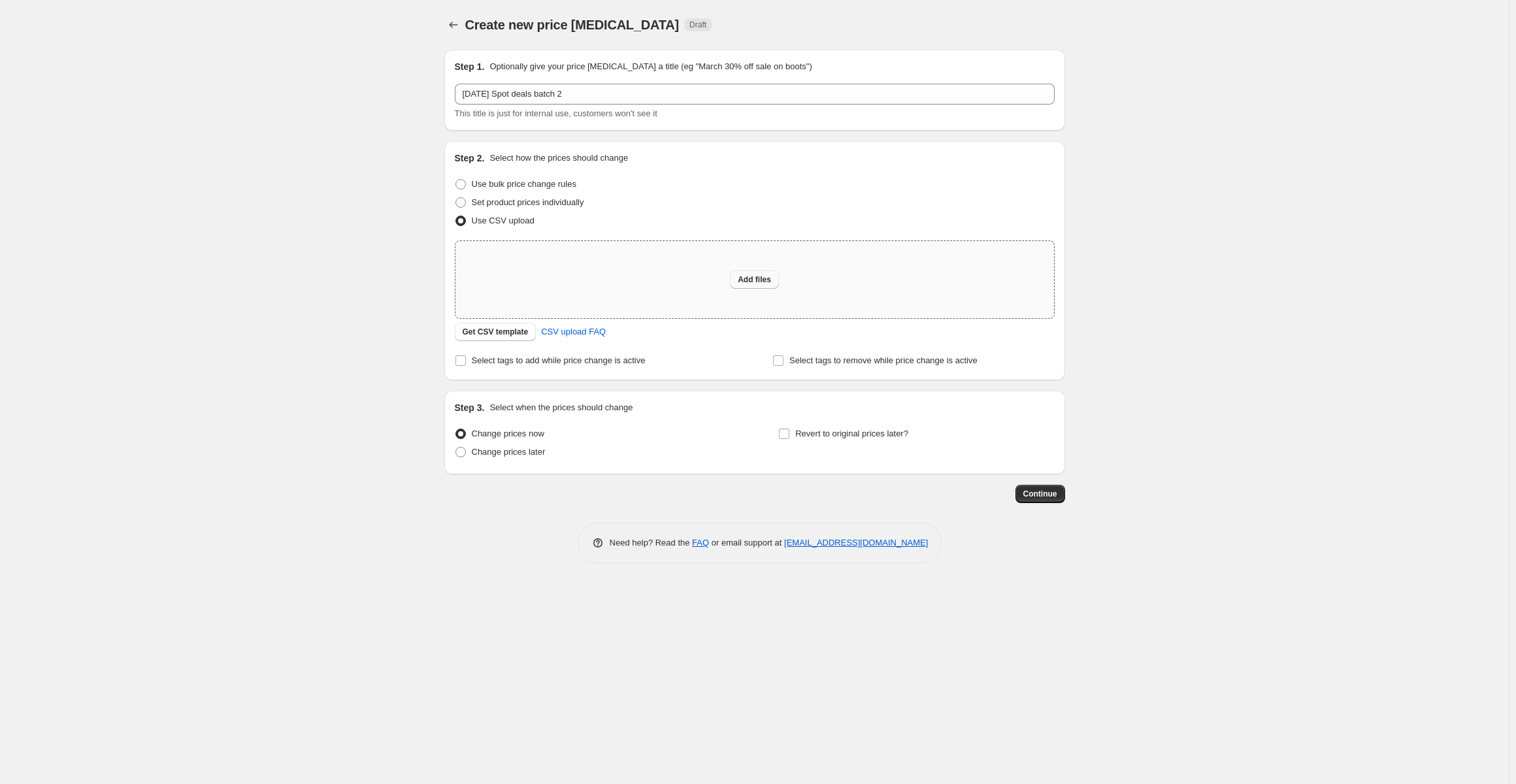
click at [746, 278] on span "Add files" at bounding box center [754, 279] width 34 height 10
type input "C:\fakepath\Danmark spot upload shopify 4.csv"
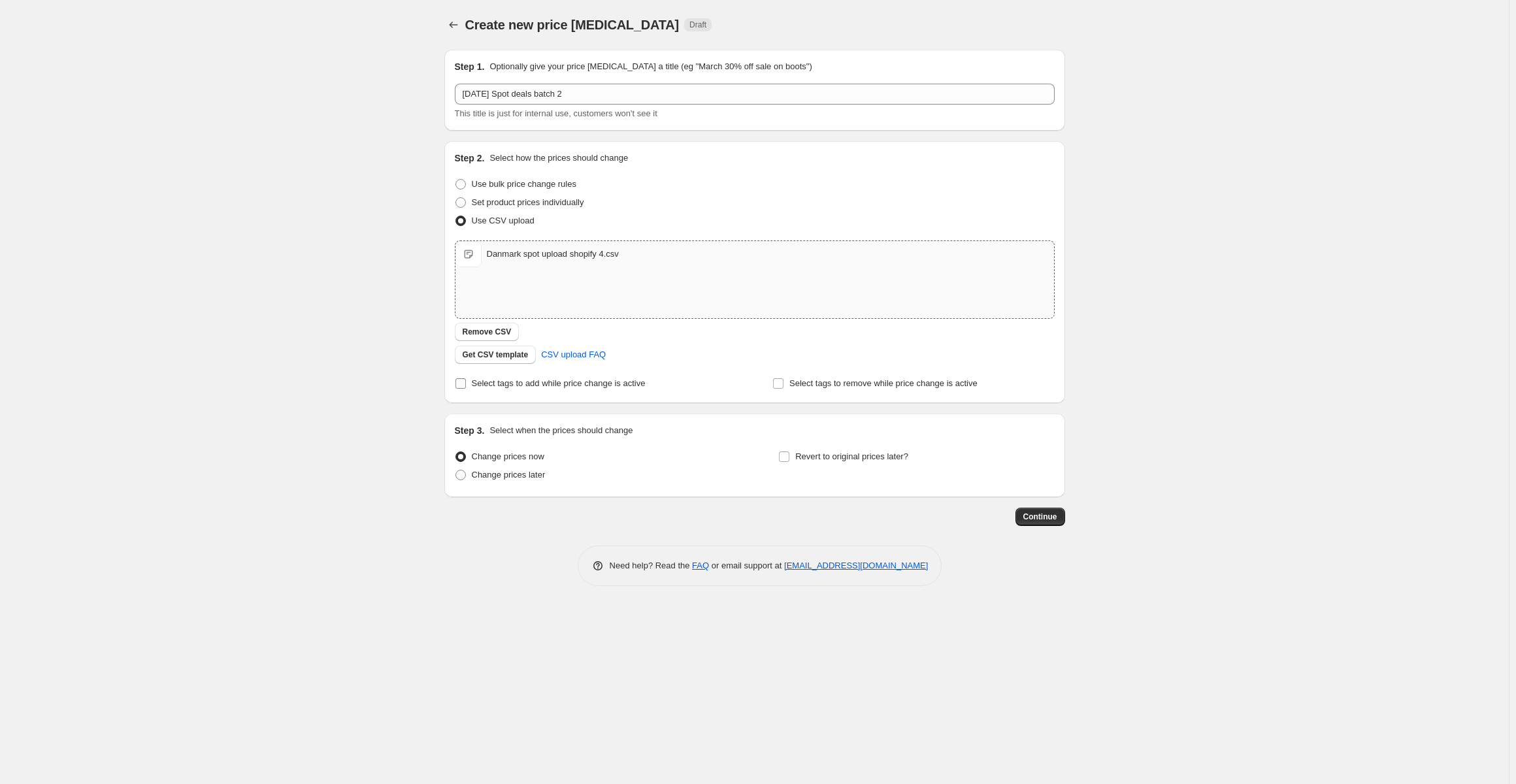
click at [561, 385] on span "Select tags to add while price change is active" at bounding box center [559, 383] width 174 height 9
click at [557, 392] on label "Select tags to add while price change is active" at bounding box center [551, 384] width 191 height 19
click at [465, 389] on input "Select tags to add while price change is active" at bounding box center [460, 383] width 10 height 10
checkbox input "true"
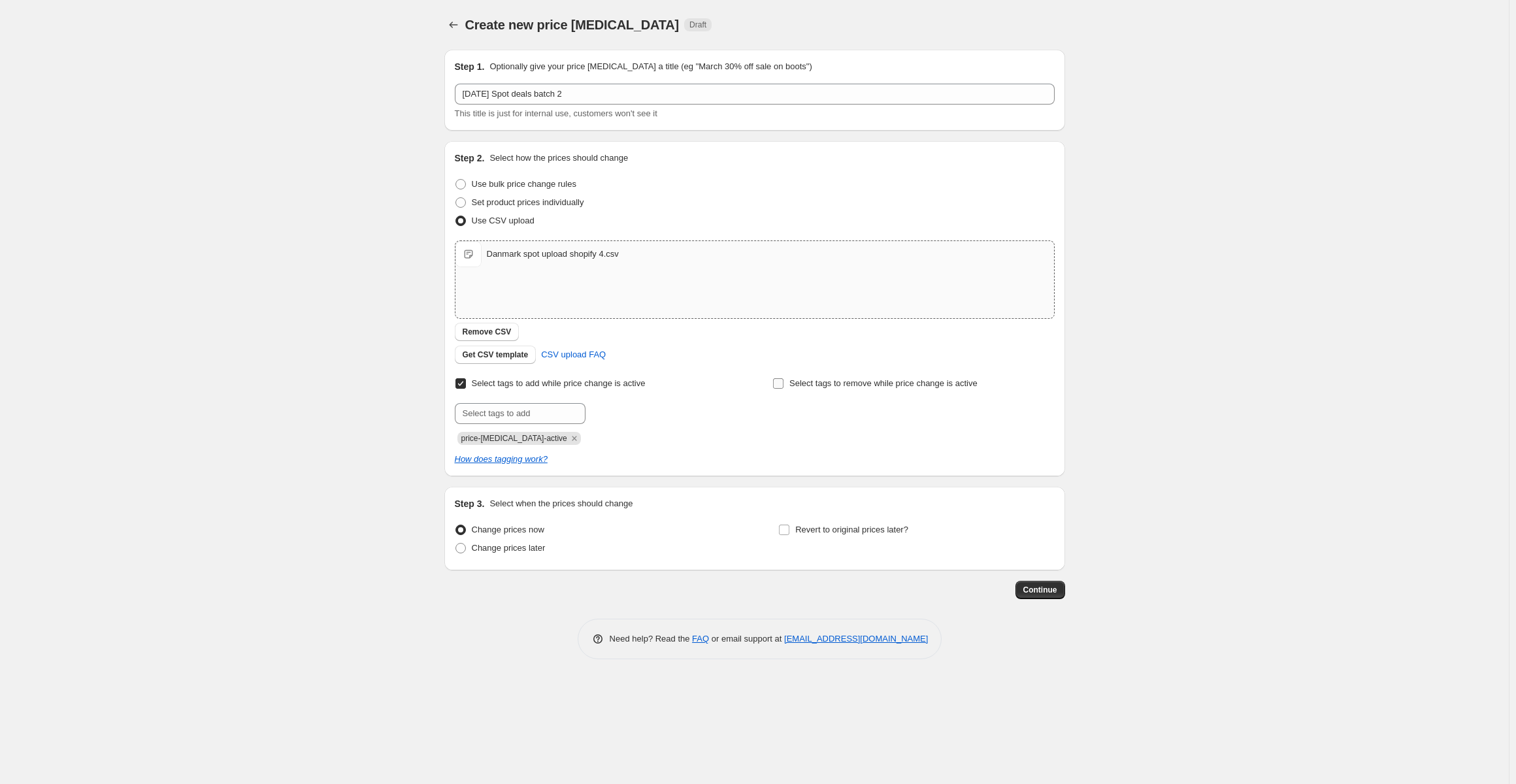
click at [850, 380] on span "Select tags to remove while price change is active" at bounding box center [882, 383] width 188 height 9
click at [783, 380] on input "Select tags to remove while price change is active" at bounding box center [778, 383] width 10 height 10
checkbox input "true"
click at [835, 415] on input "text" at bounding box center [837, 413] width 131 height 21
paste input "PIM_staerkpris-dk"
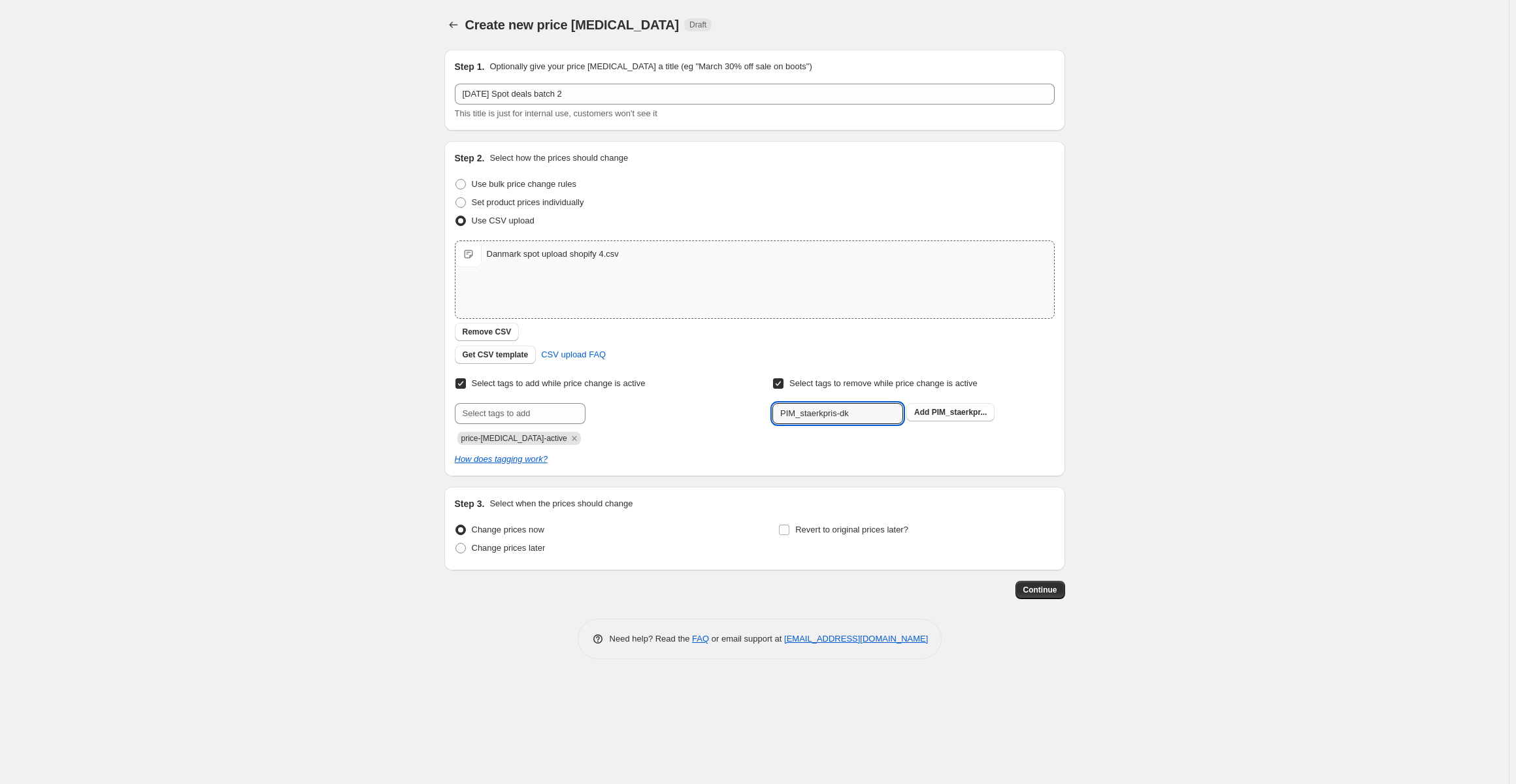
type input "PIM_staerkpris-dk"
click at [315, 303] on div "Create new price change job. This page is ready Create new price change job Dra…" at bounding box center [754, 392] width 1509 height 784
click at [946, 421] on div "PIM_staerkpris-dk Add PIM_staerkpr..." at bounding box center [912, 413] width 281 height 21
click at [948, 411] on span "PIM_staerkpr..." at bounding box center [959, 412] width 55 height 9
drag, startPoint x: 334, startPoint y: 413, endPoint x: 390, endPoint y: 433, distance: 59.5
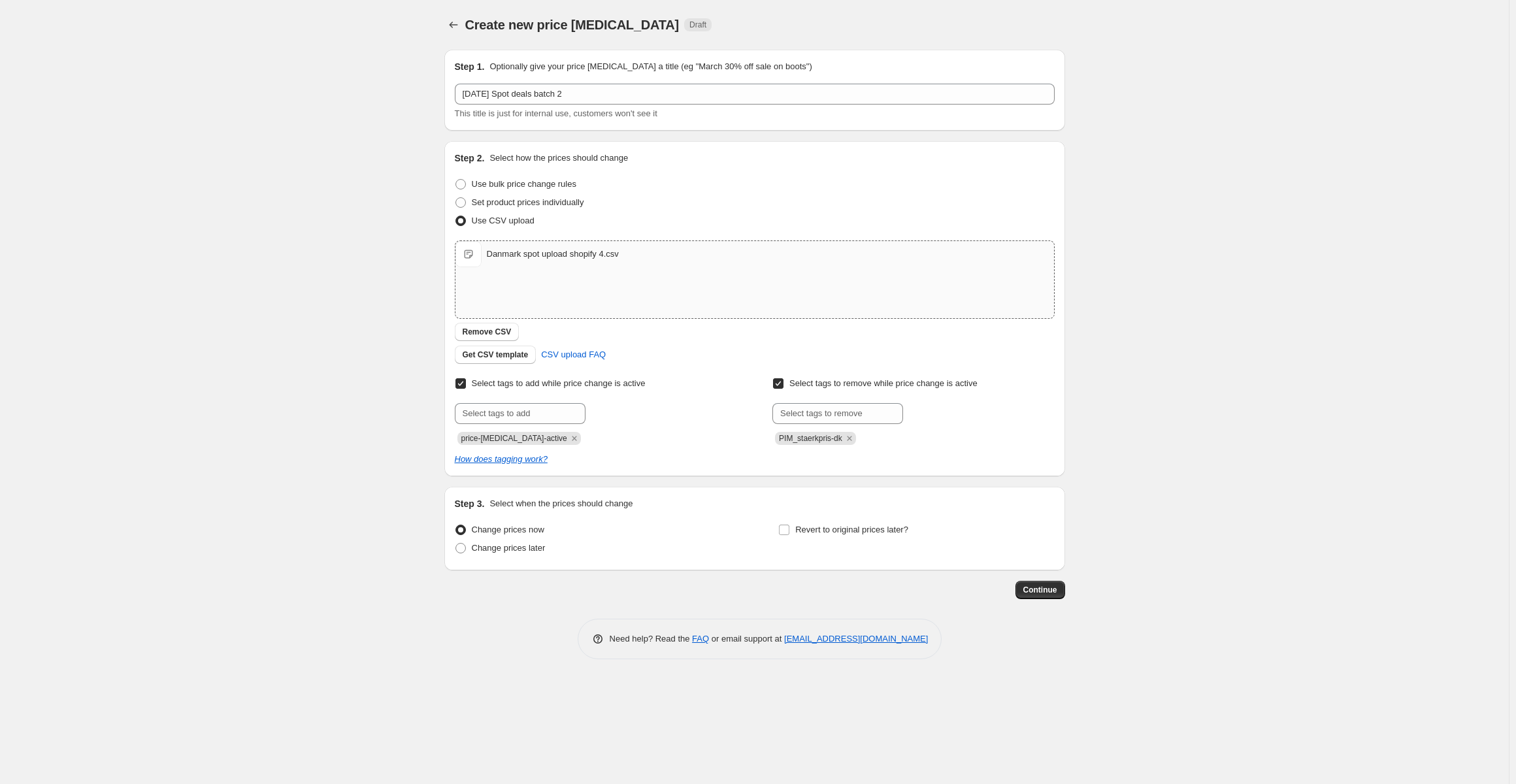
click at [336, 413] on div "Create new price change job. This page is ready Create new price change job Dra…" at bounding box center [754, 392] width 1509 height 784
click at [824, 533] on span "Revert to original prices later?" at bounding box center [851, 529] width 113 height 9
click at [789, 533] on input "Revert to original prices later?" at bounding box center [783, 529] width 10 height 10
checkbox input "true"
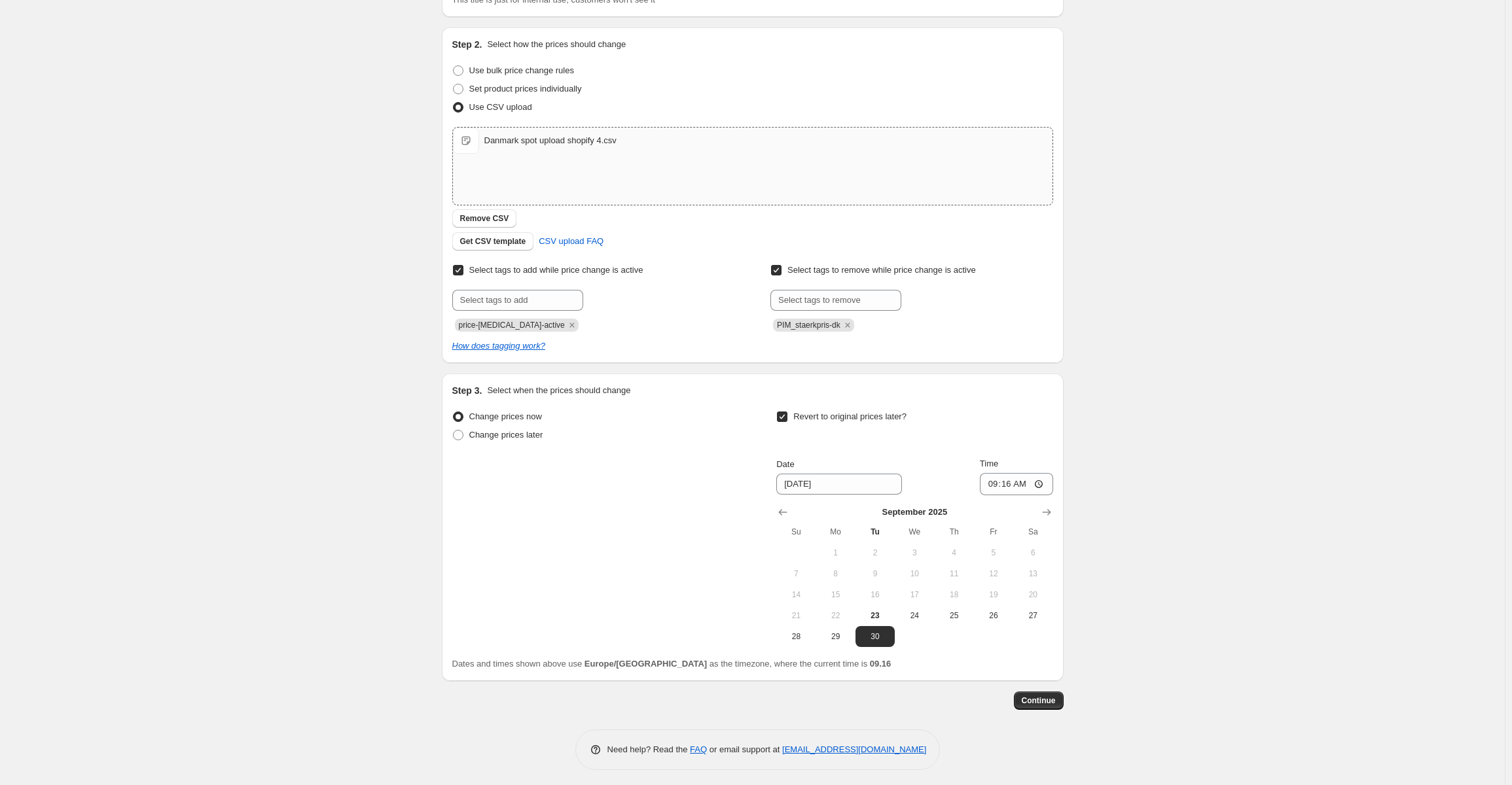
scroll to position [119, 0]
click at [803, 472] on input "9/30/2025" at bounding box center [839, 479] width 125 height 21
type input "9/28/2025"
click at [1025, 477] on input "09:16" at bounding box center [1016, 479] width 73 height 22
type input "23:59"
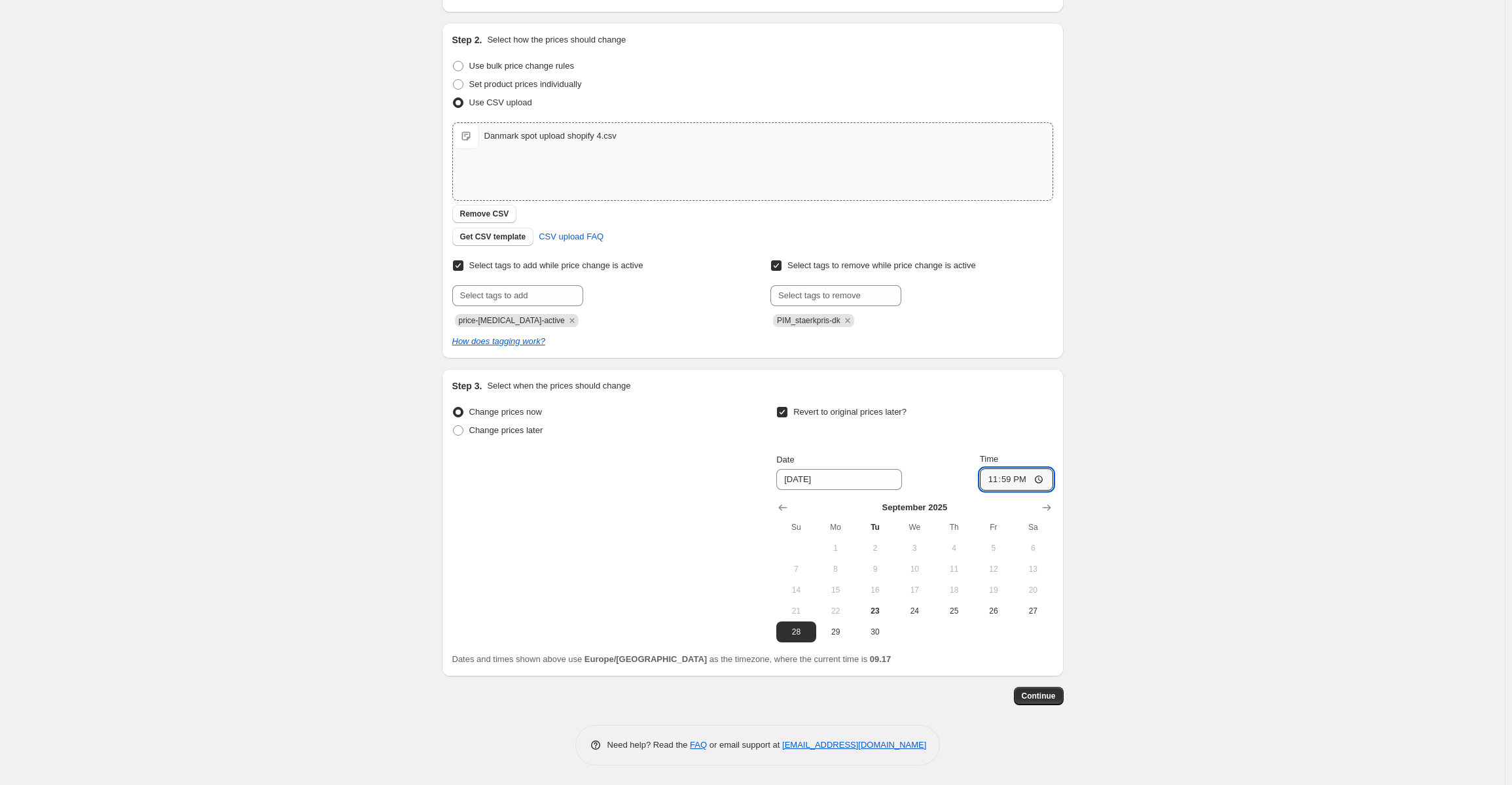
drag, startPoint x: 1139, startPoint y: 483, endPoint x: 1108, endPoint y: 543, distance: 67.5
click at [1143, 483] on div "Create new price change job. This page is ready Create new price change job Dra…" at bounding box center [752, 332] width 1505 height 903
click at [1044, 691] on span "Continue" at bounding box center [1038, 695] width 34 height 10
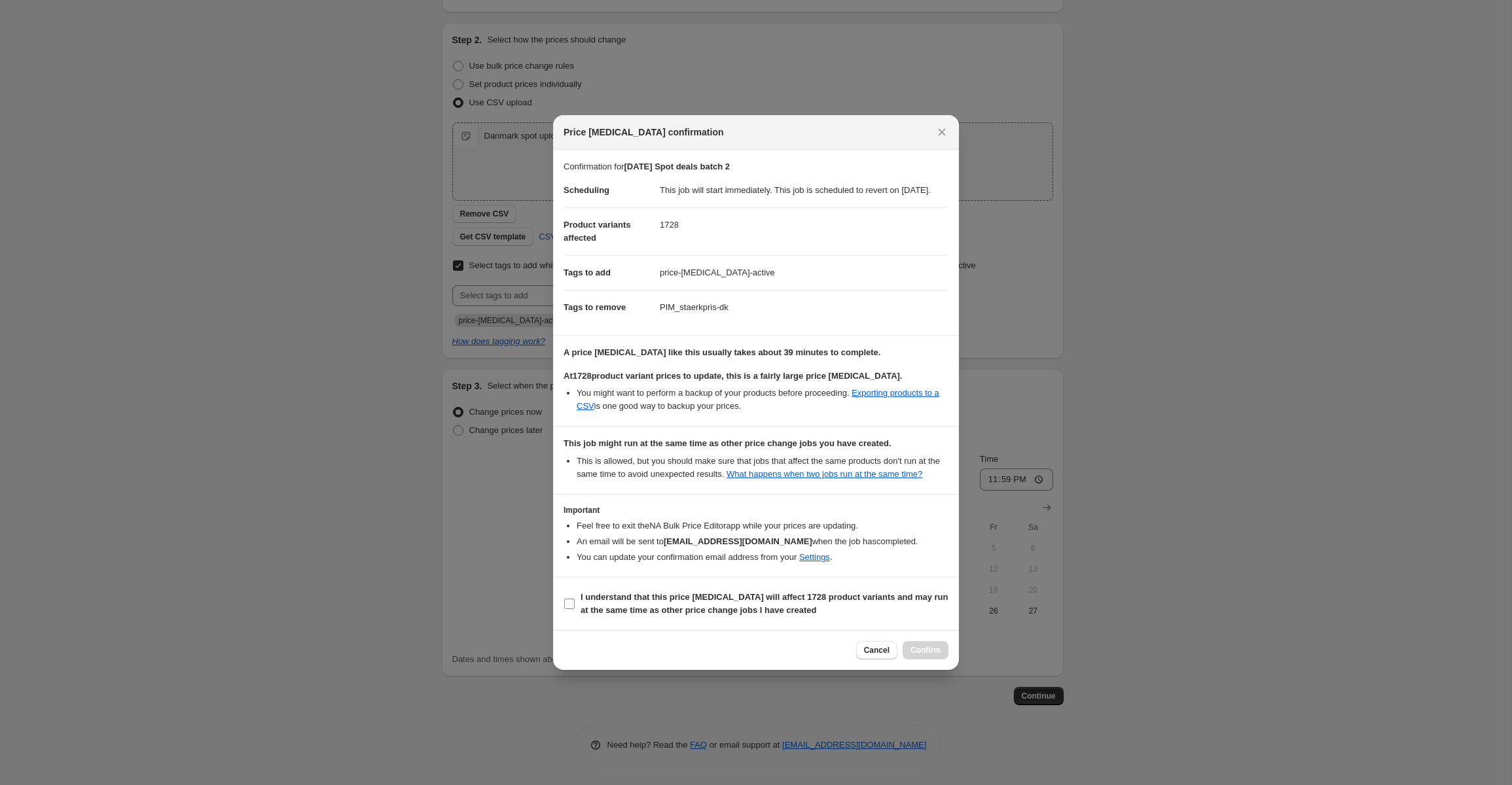
click at [637, 604] on b "I understand that this price change job will affect 1728 product variants and m…" at bounding box center [764, 603] width 368 height 22
click at [575, 604] on input "I understand that this price change job will affect 1728 product variants and m…" at bounding box center [569, 603] width 10 height 10
checkbox input "true"
drag, startPoint x: 932, startPoint y: 655, endPoint x: 1035, endPoint y: 653, distance: 103.0
click at [934, 655] on span "Confirm" at bounding box center [925, 649] width 30 height 10
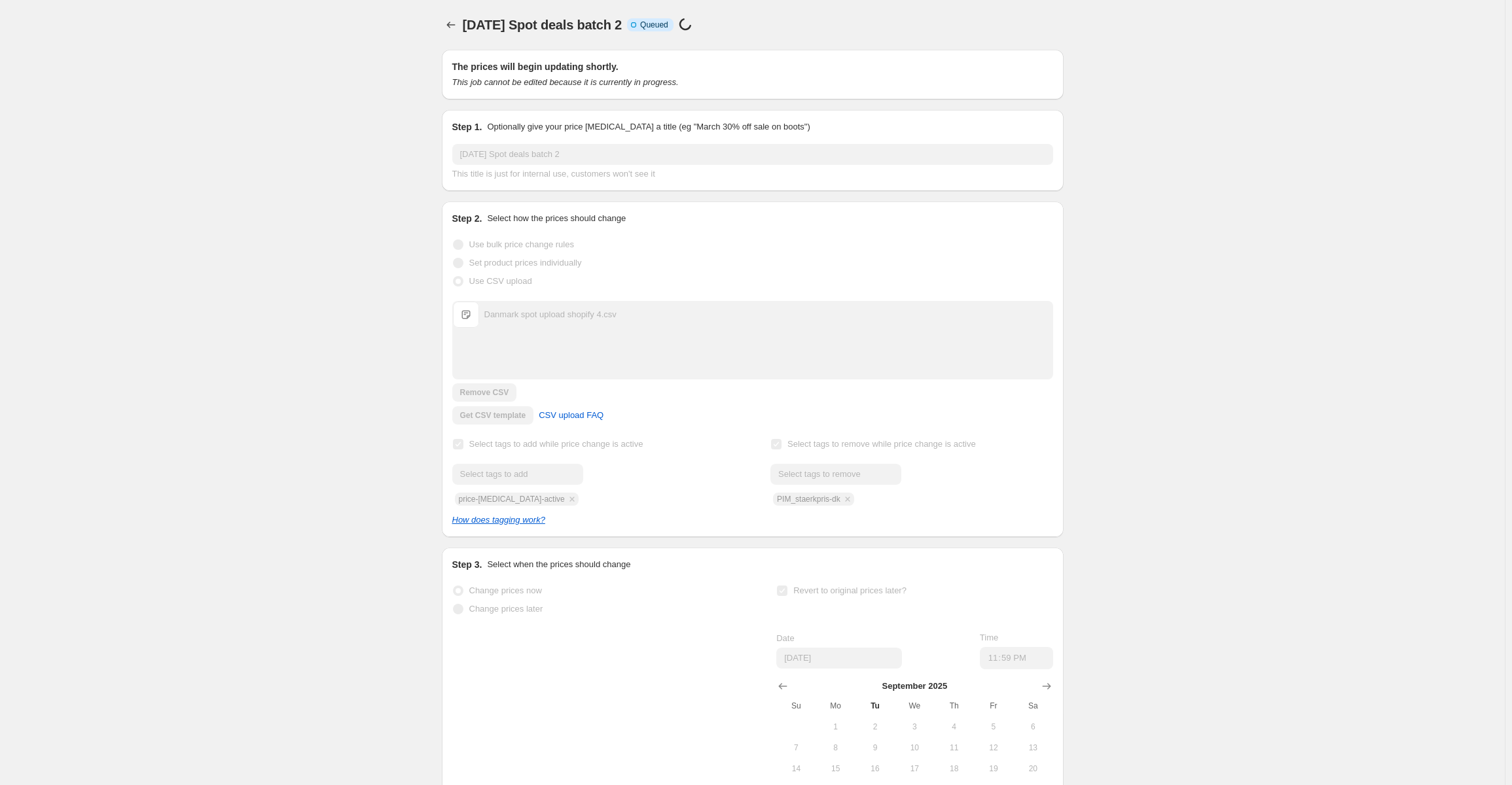
scroll to position [119, 0]
